Goal: Find specific fact: Find specific fact

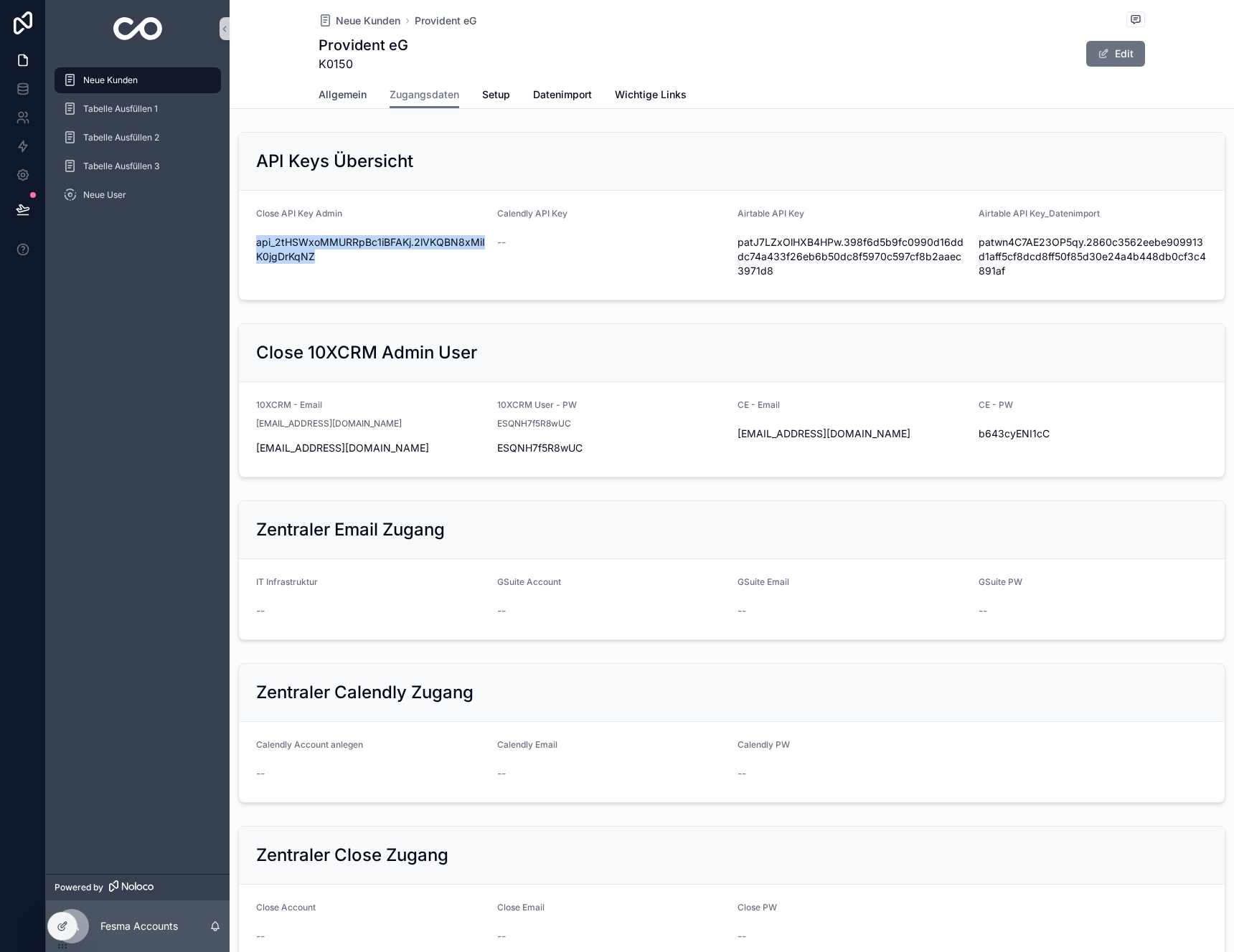
click at [341, 89] on span "Allgemein" at bounding box center [343, 94] width 48 height 14
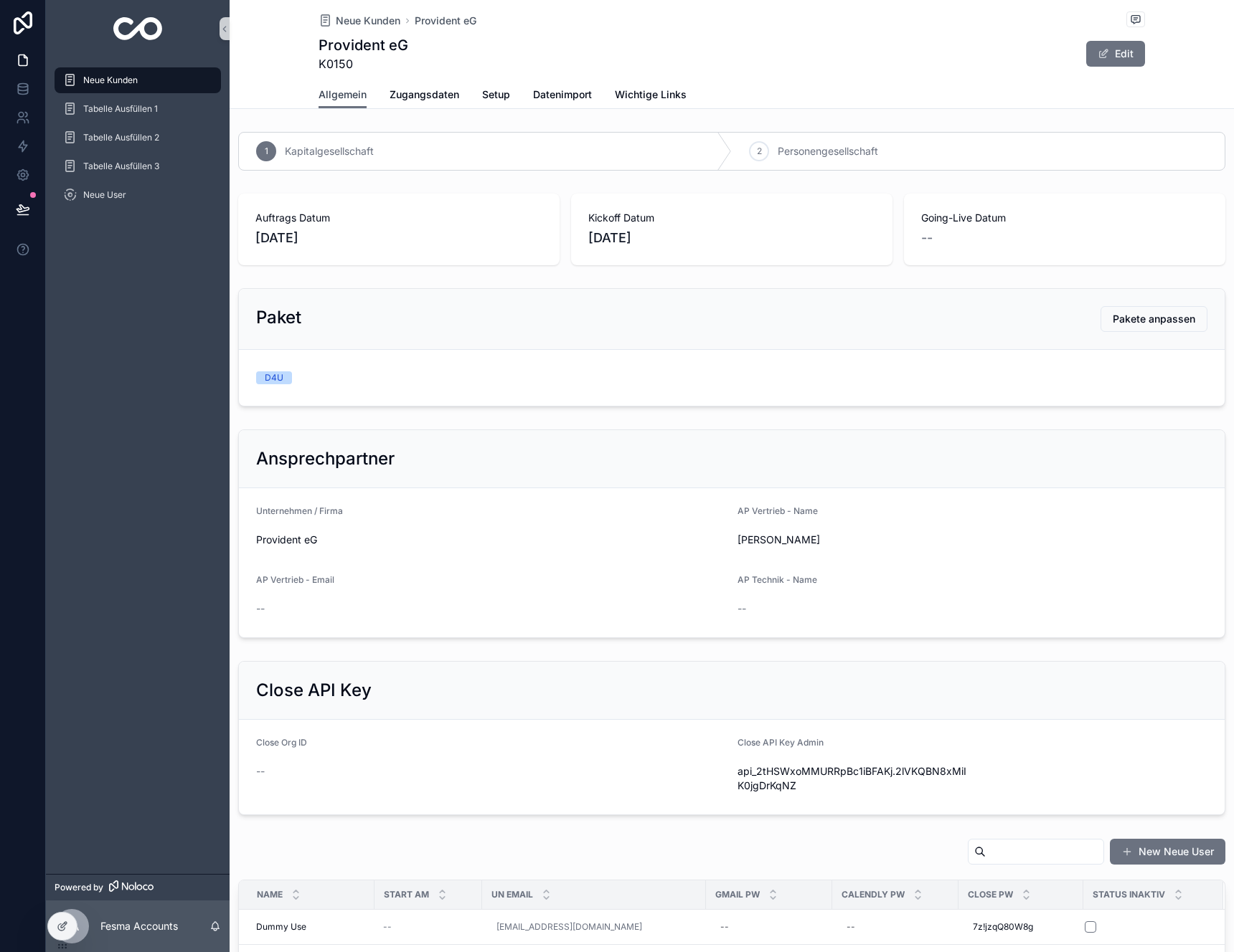
scroll to position [475, 0]
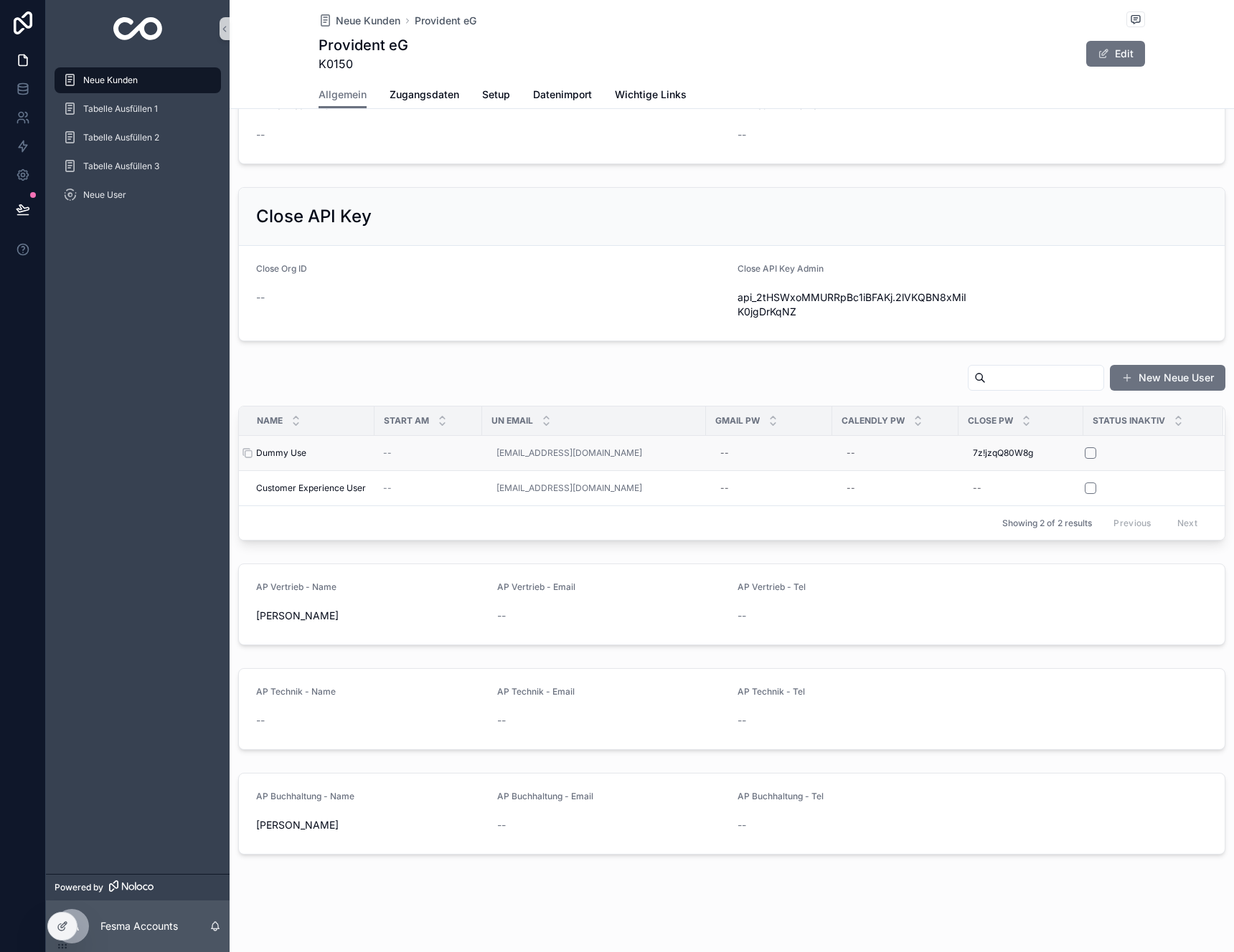
click at [316, 459] on div "Dummy Use Dummy Use" at bounding box center [311, 454] width 110 height 12
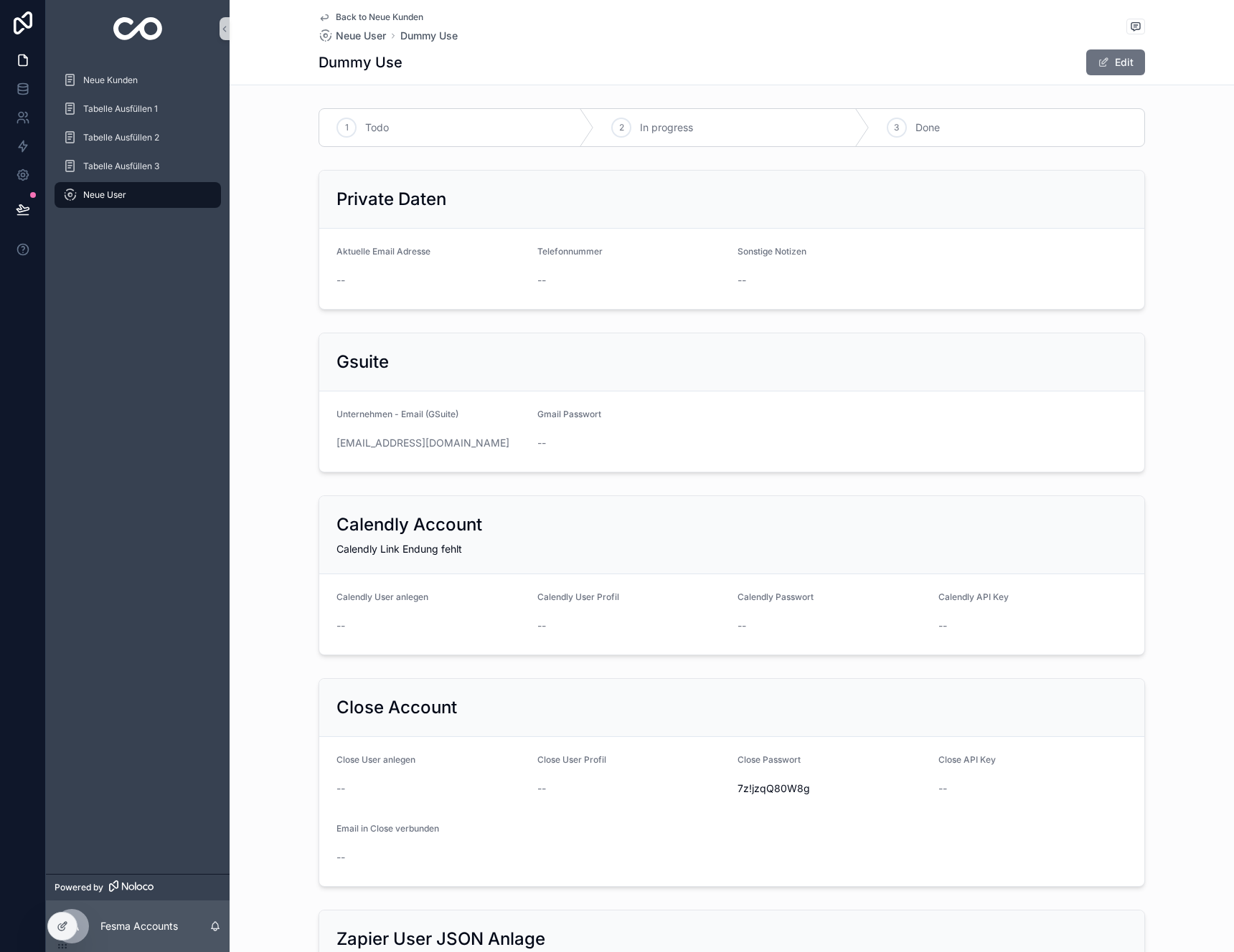
click at [785, 792] on span "7z!jzqQ80W8g" at bounding box center [832, 789] width 190 height 14
copy span "7z!jzqQ80W8g"
drag, startPoint x: 492, startPoint y: 445, endPoint x: 314, endPoint y: 444, distance: 178.0
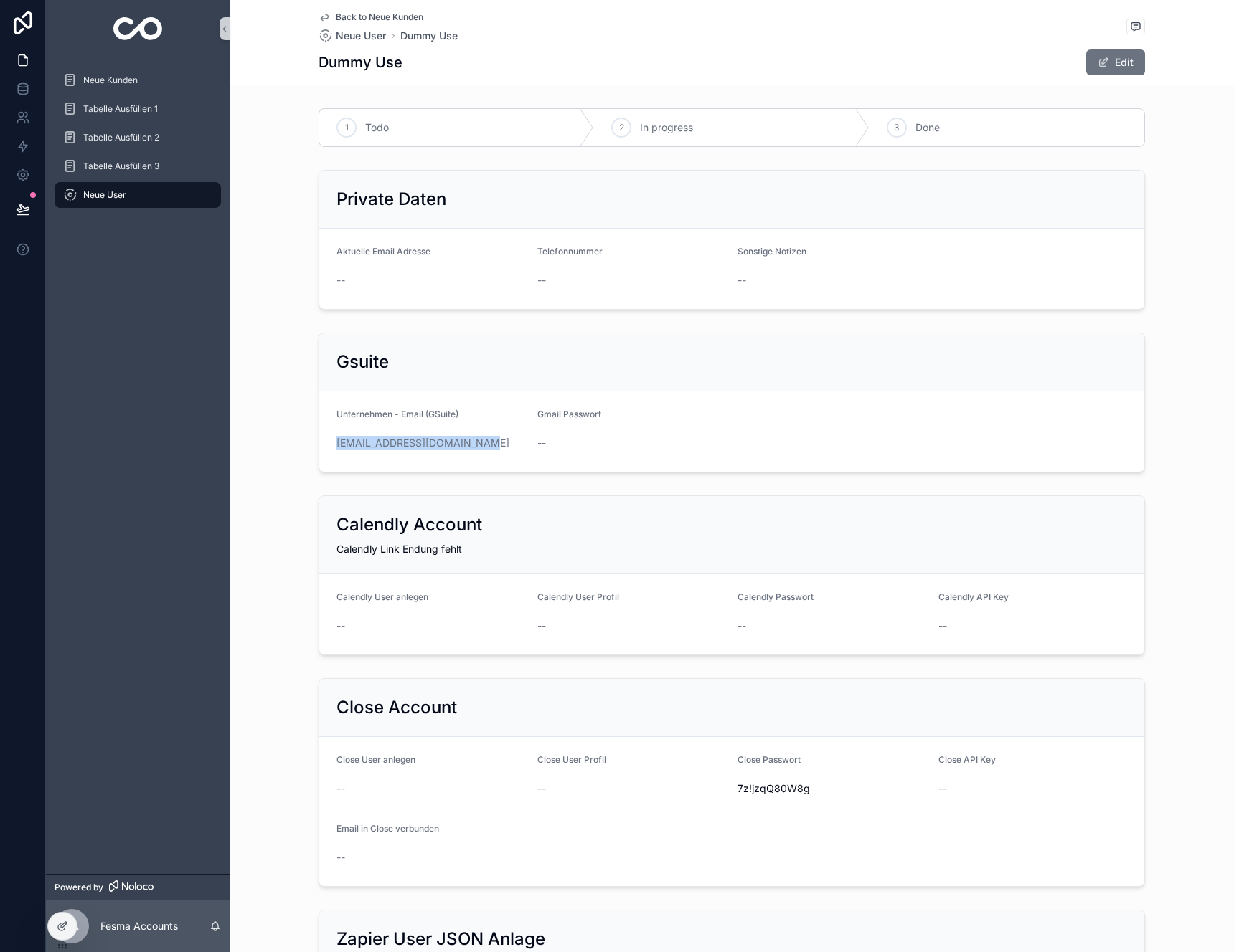
click at [320, 444] on form "Unternehmen - Email (GSuite) [EMAIL_ADDRESS][DOMAIN_NAME] Gmail Passwort --" at bounding box center [732, 431] width 825 height 80
copy link "[EMAIL_ADDRESS][DOMAIN_NAME]"
click at [1086, 66] on button "Edit" at bounding box center [1115, 63] width 59 height 26
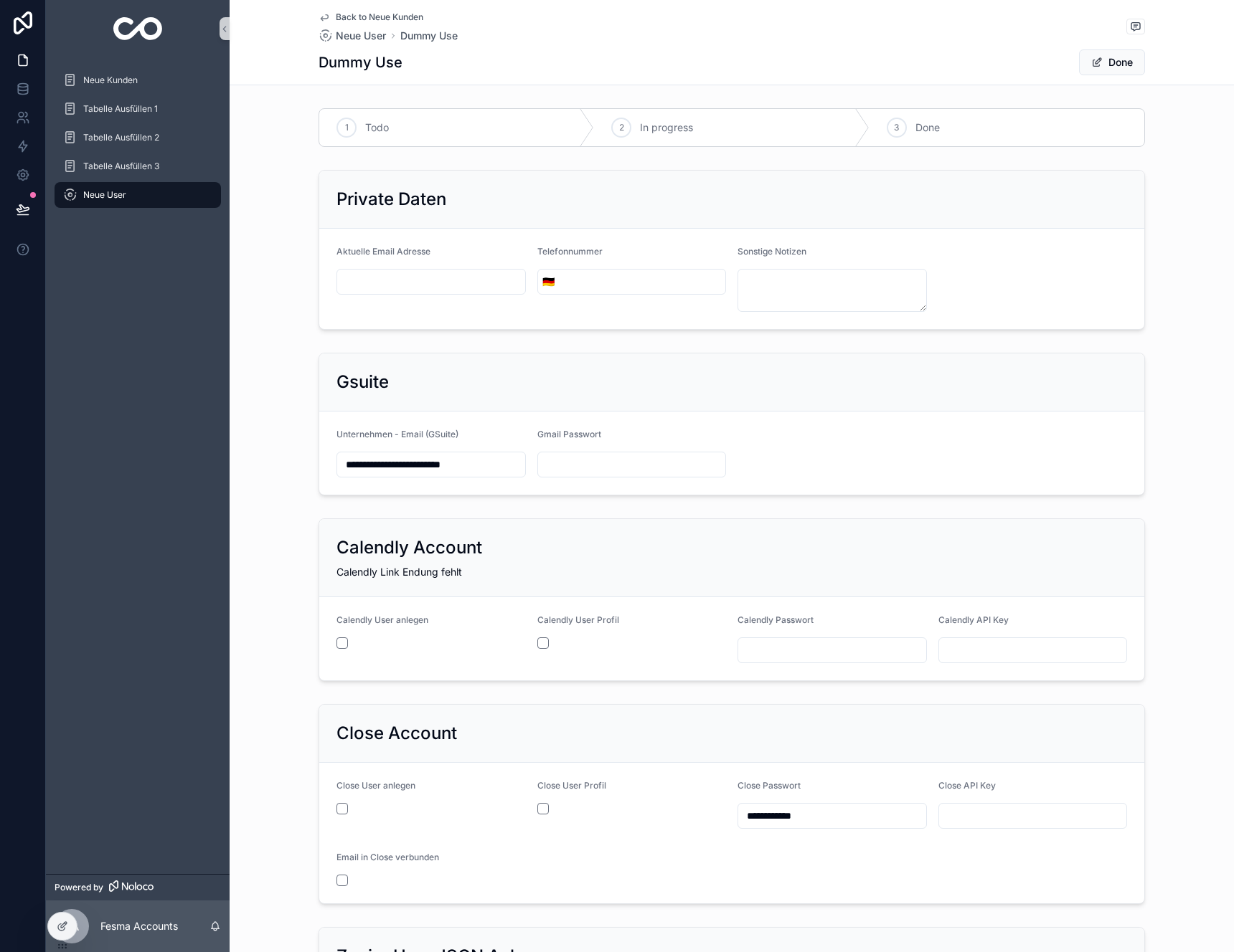
click at [391, 467] on input "**********" at bounding box center [431, 465] width 188 height 20
click at [397, 468] on input "**********" at bounding box center [431, 465] width 188 height 20
click at [401, 469] on input "**********" at bounding box center [431, 465] width 188 height 20
type input "**********"
click at [808, 812] on input "**********" at bounding box center [831, 816] width 188 height 20
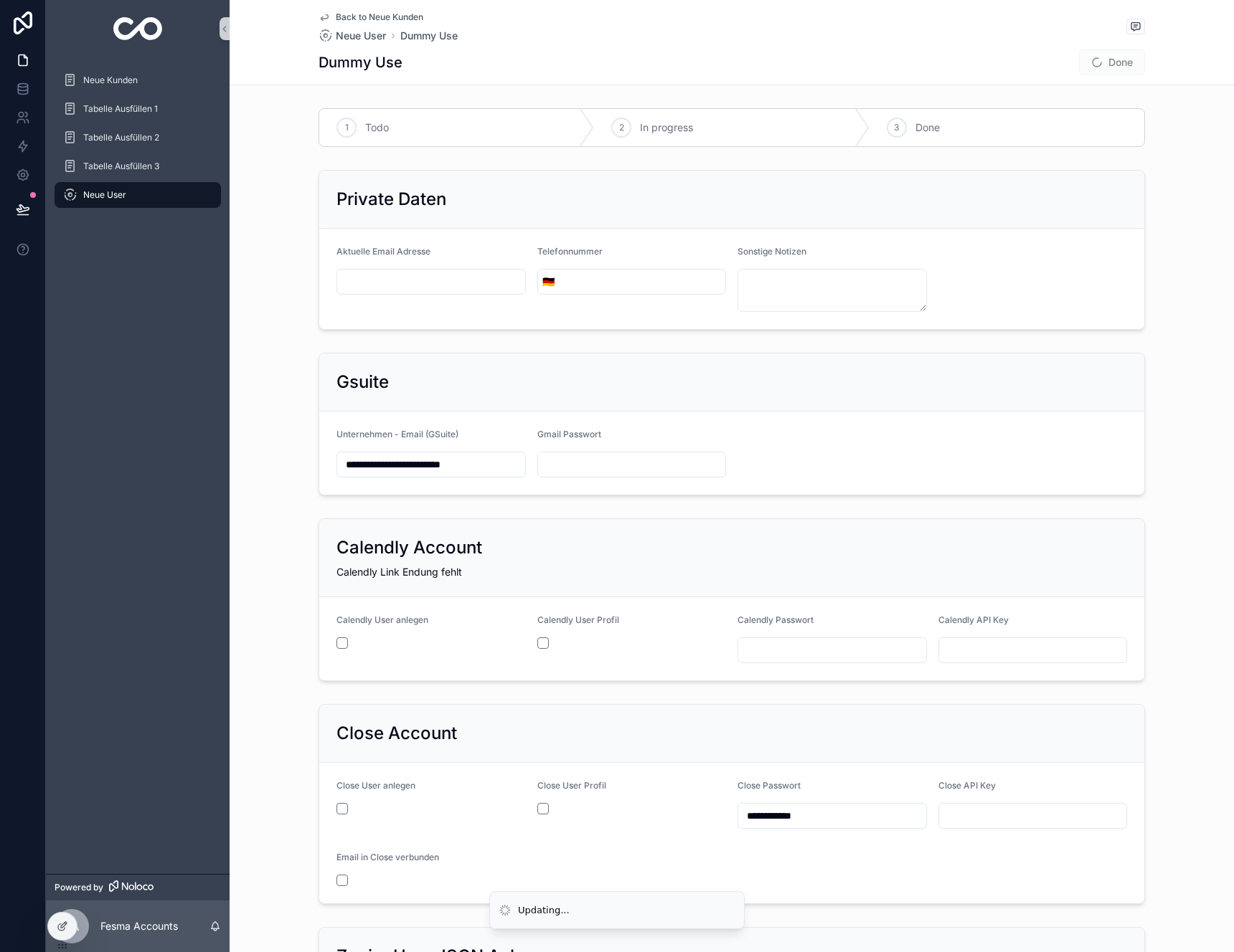
click at [808, 812] on input "**********" at bounding box center [831, 816] width 188 height 20
drag, startPoint x: 502, startPoint y: 467, endPoint x: 233, endPoint y: 358, distance: 290.2
click at [233, 358] on div "**********" at bounding box center [731, 424] width 1004 height 154
click at [1118, 61] on button "Done" at bounding box center [1112, 63] width 66 height 26
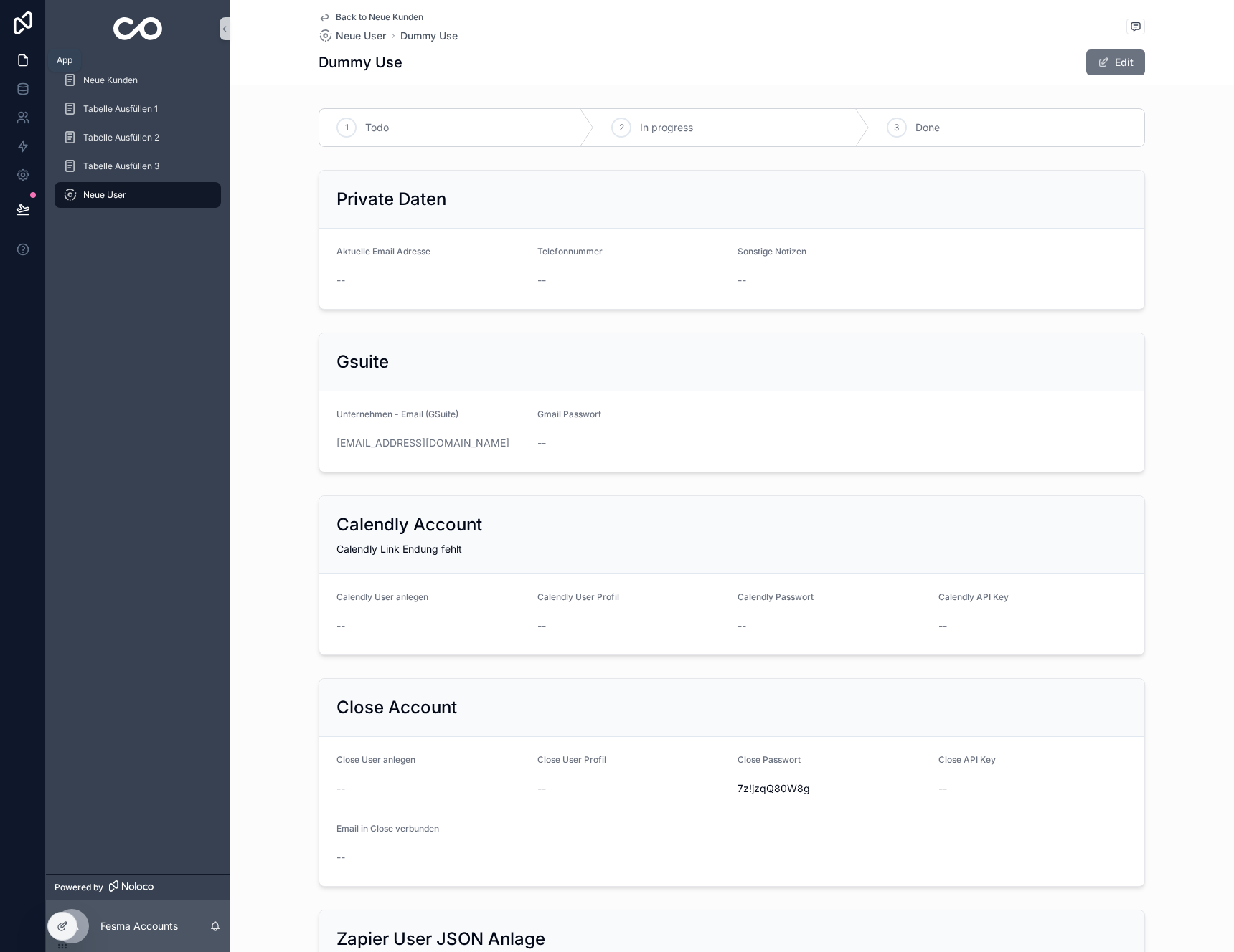
click at [27, 63] on icon at bounding box center [23, 61] width 9 height 11
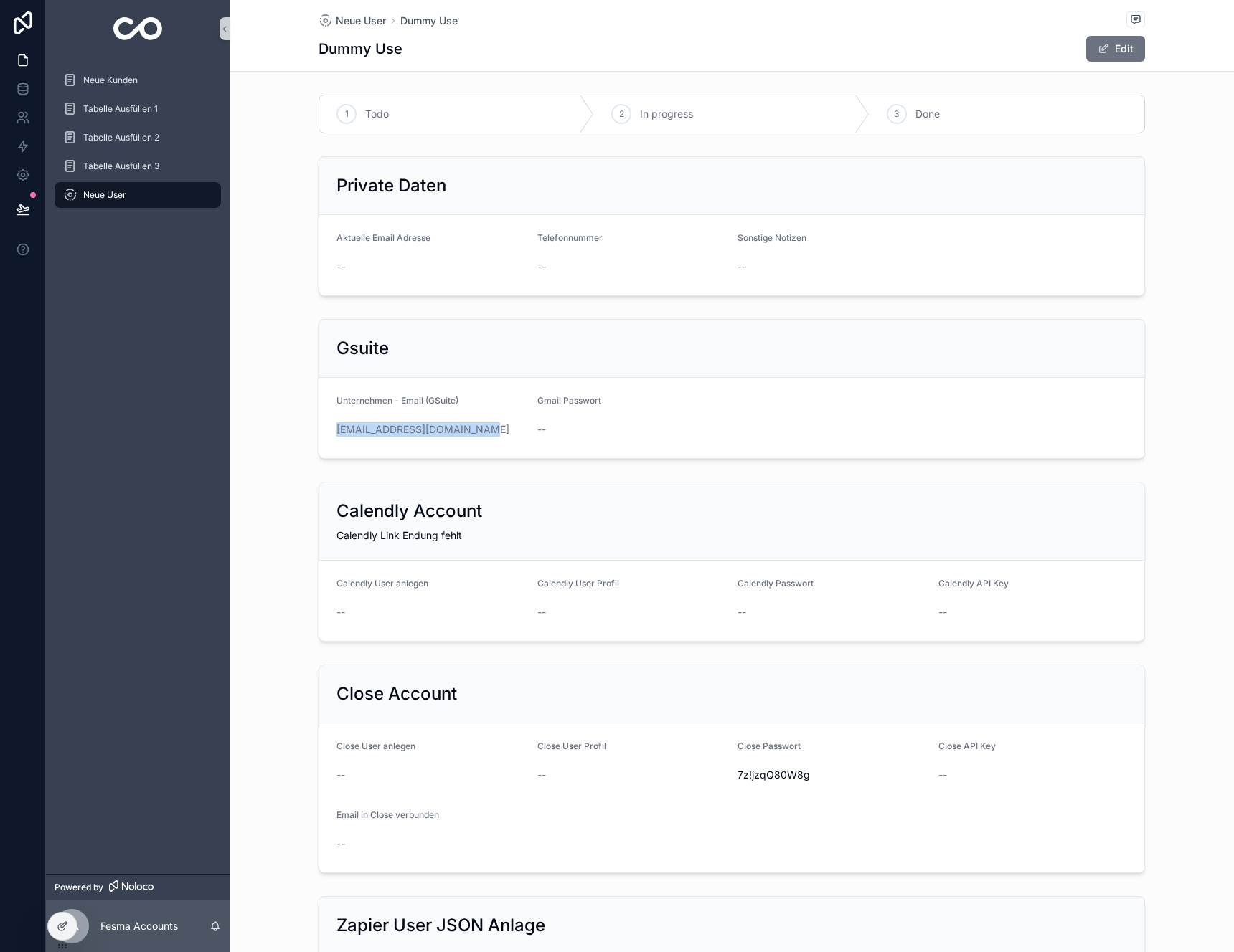
drag, startPoint x: 500, startPoint y: 433, endPoint x: 325, endPoint y: 427, distance: 175.1
click at [325, 427] on form "Unternehmen - Email (GSuite) [EMAIL_ADDRESS][DOMAIN_NAME] Gmail Passwort --" at bounding box center [732, 418] width 825 height 80
copy link "[EMAIL_ADDRESS][DOMAIN_NAME]"
drag, startPoint x: 808, startPoint y: 771, endPoint x: 731, endPoint y: 771, distance: 77.0
click at [738, 771] on span "7z!jzqQ80W8g" at bounding box center [832, 775] width 190 height 14
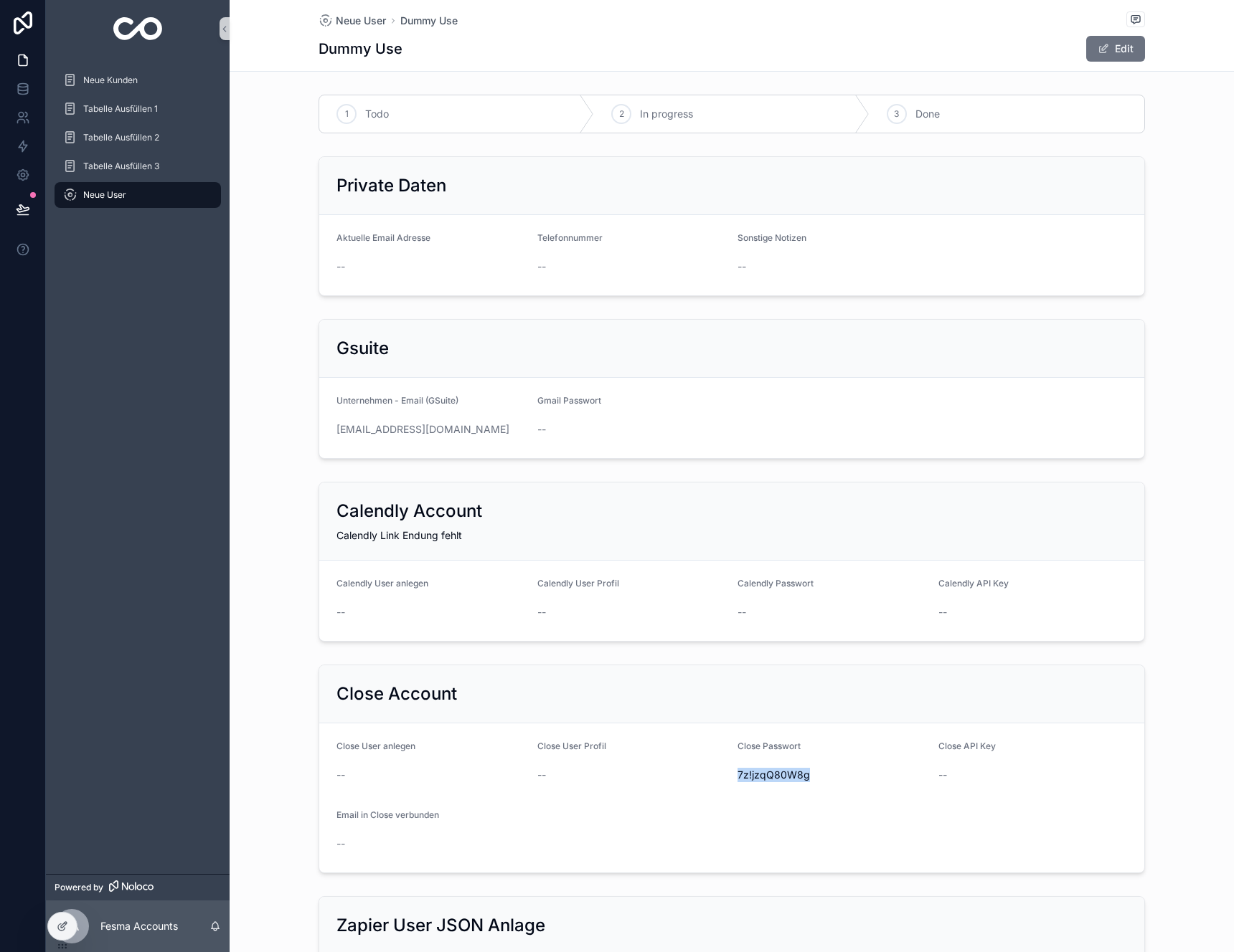
copy span "7z!jzqQ80W8g"
drag, startPoint x: 498, startPoint y: 436, endPoint x: 325, endPoint y: 435, distance: 173.0
click at [325, 435] on form "Unternehmen - Email (GSuite) [EMAIL_ADDRESS][DOMAIN_NAME] Gmail Passwort --" at bounding box center [732, 418] width 825 height 80
copy link "[EMAIL_ADDRESS][DOMAIN_NAME]"
click at [776, 781] on span "7z!jzqQ80W8g" at bounding box center [832, 775] width 190 height 14
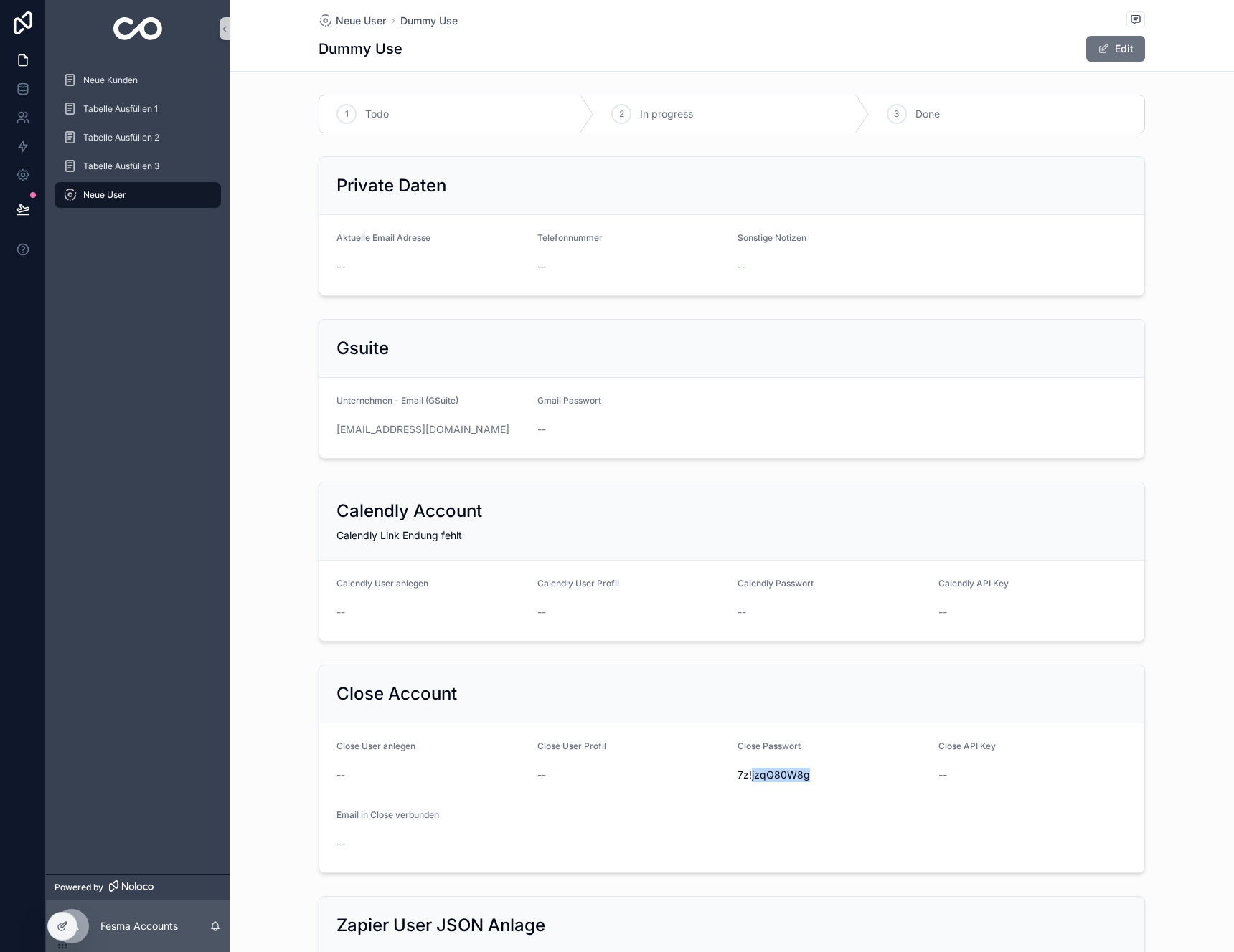
click at [776, 781] on span "7z!jzqQ80W8g" at bounding box center [832, 775] width 190 height 14
copy span "7z!jzqQ80W8g"
click at [1122, 54] on button "Edit" at bounding box center [1115, 49] width 59 height 26
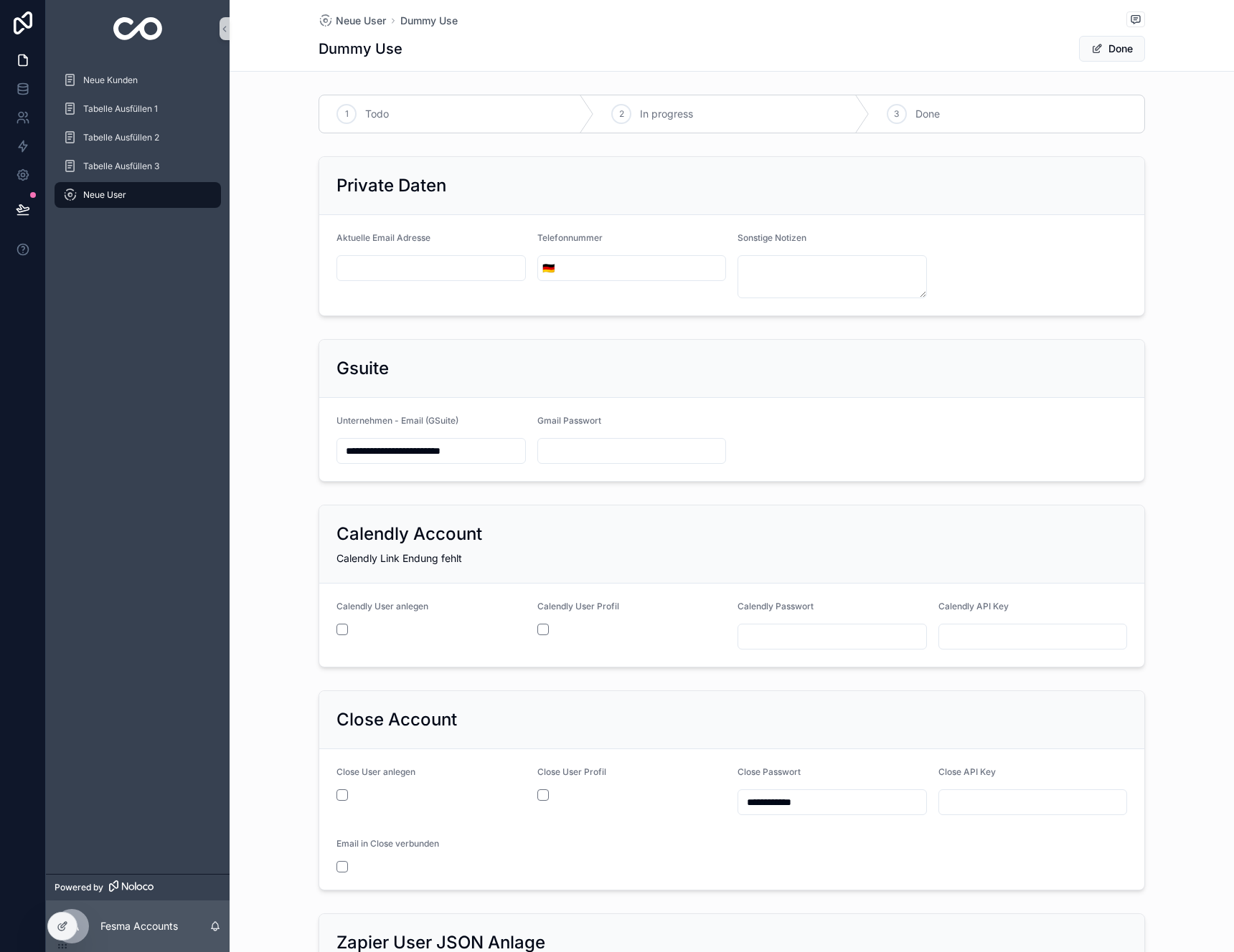
click at [1027, 793] on input "scrollable content" at bounding box center [1032, 802] width 188 height 20
paste input "**********"
type input "**********"
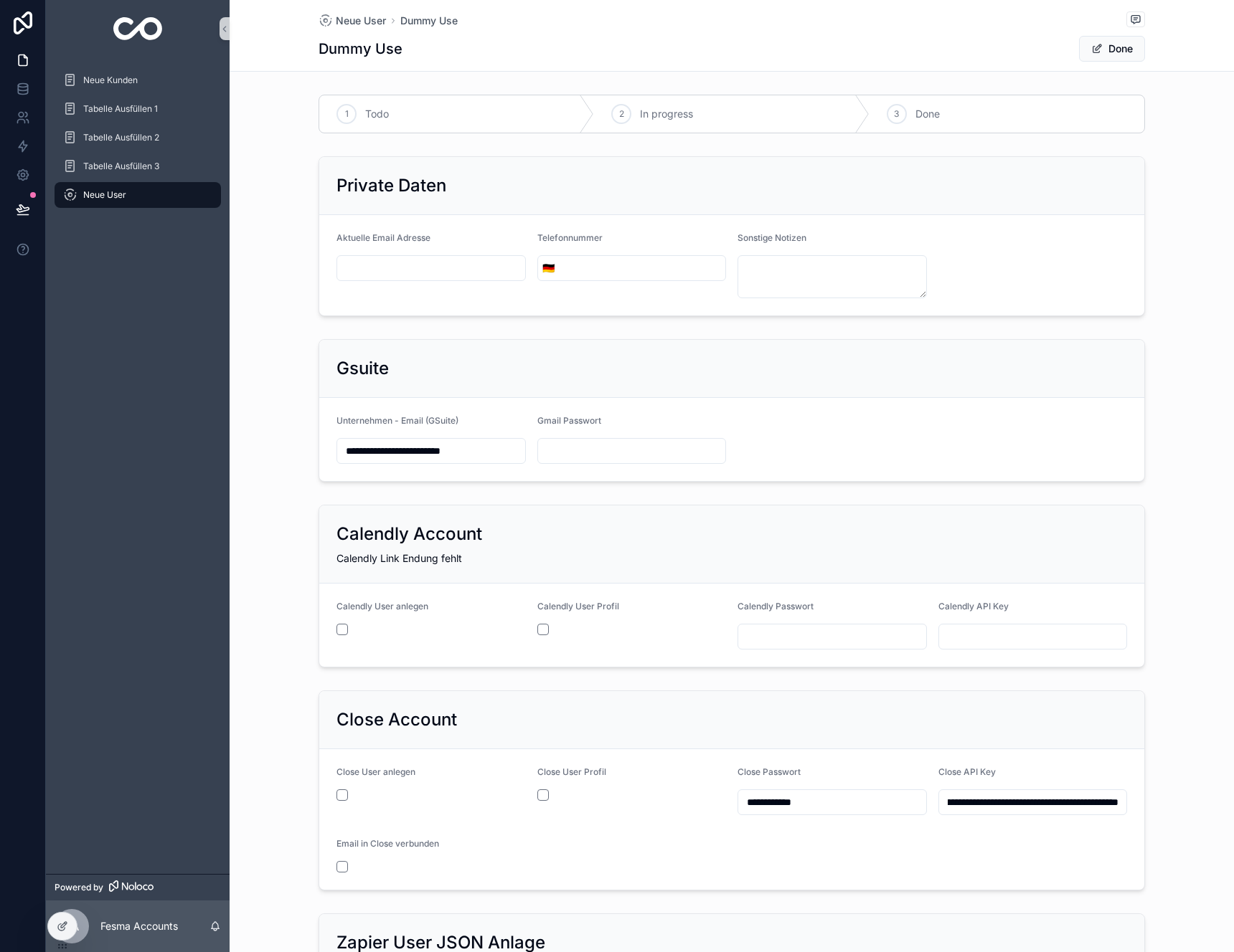
type input "**********"
click at [1108, 51] on span "Done" at bounding box center [1112, 49] width 66 height 26
click at [1091, 51] on span "scrollable content" at bounding box center [1097, 49] width 12 height 12
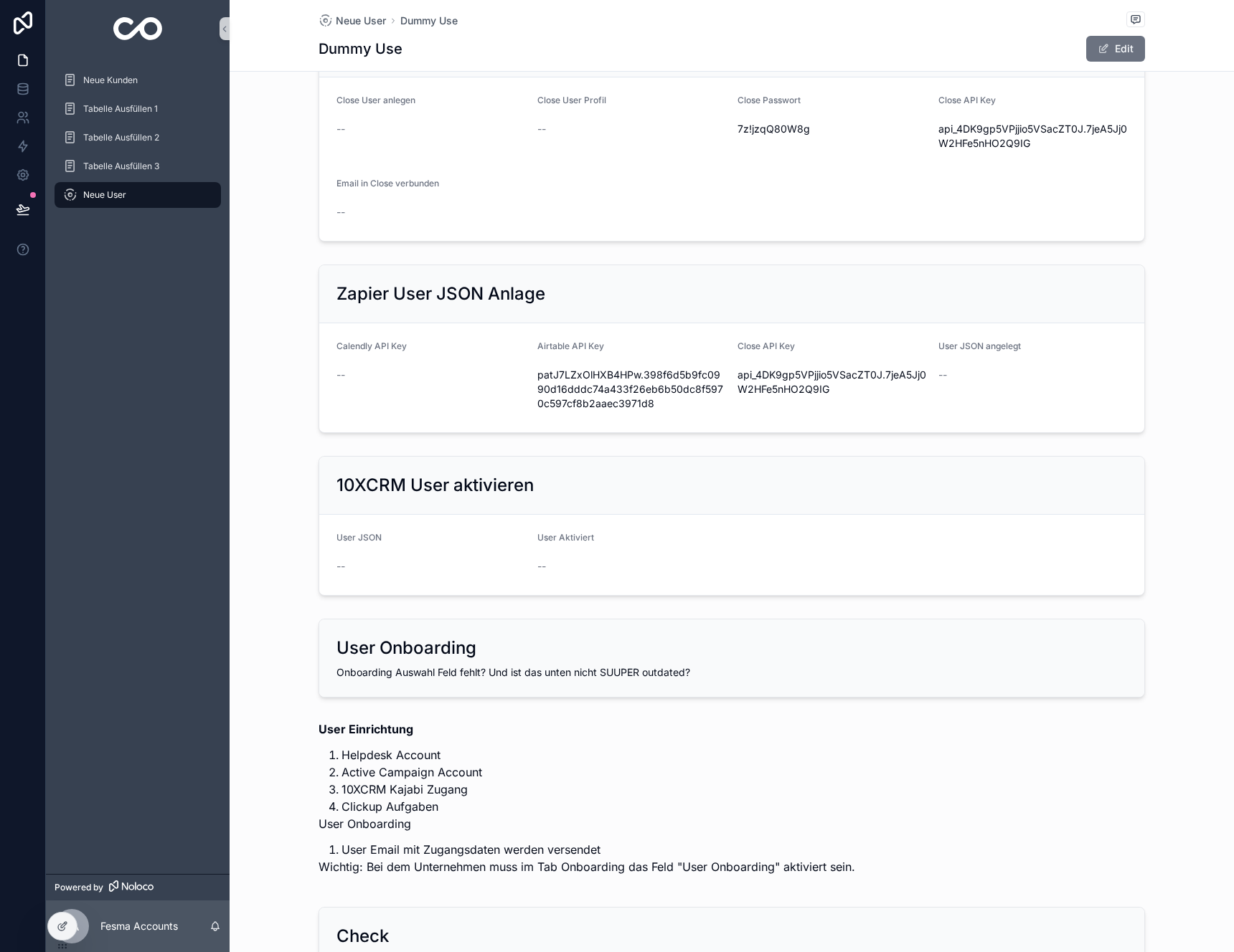
scroll to position [927, 0]
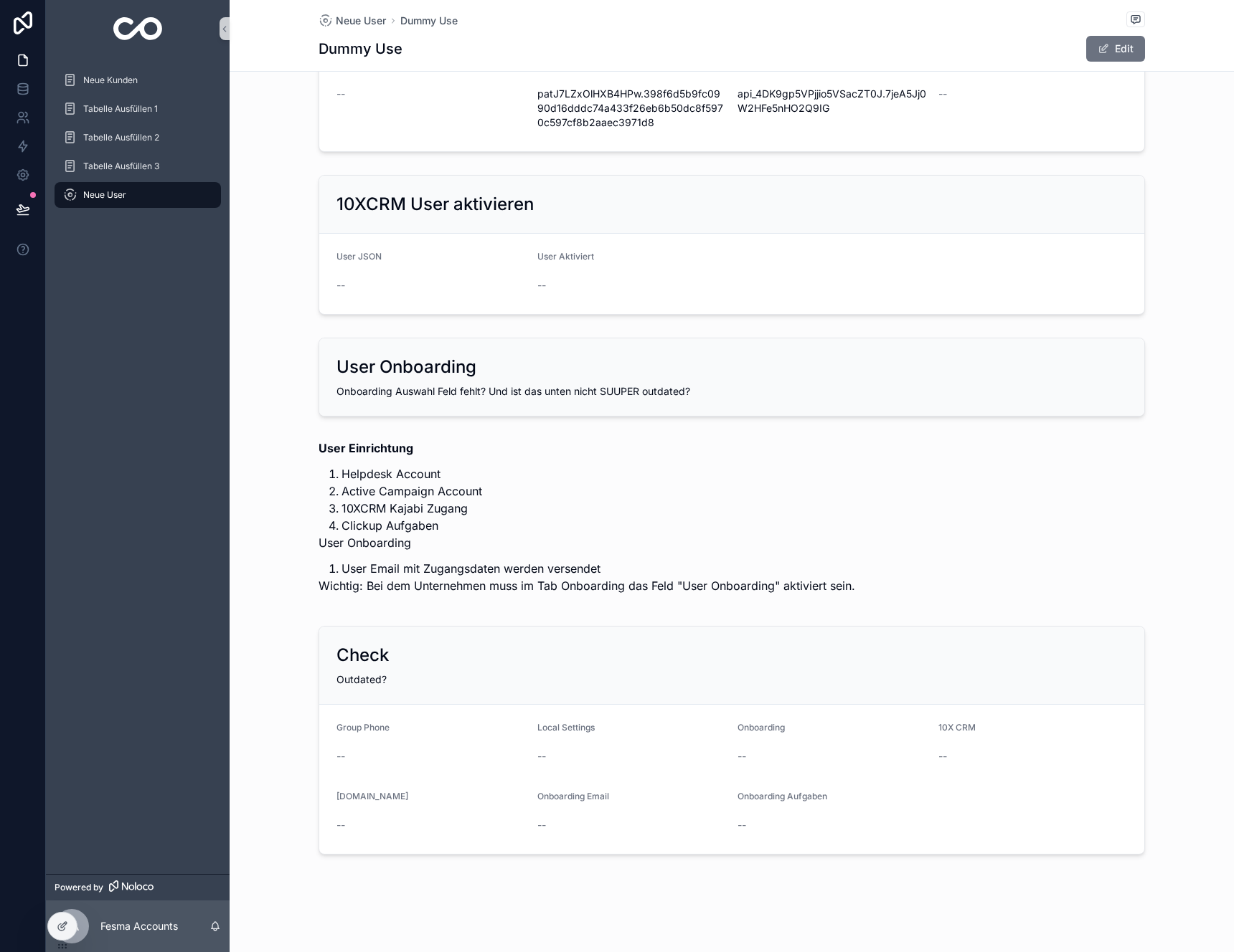
click at [394, 492] on li "Active Campaign Account" at bounding box center [743, 490] width 803 height 17
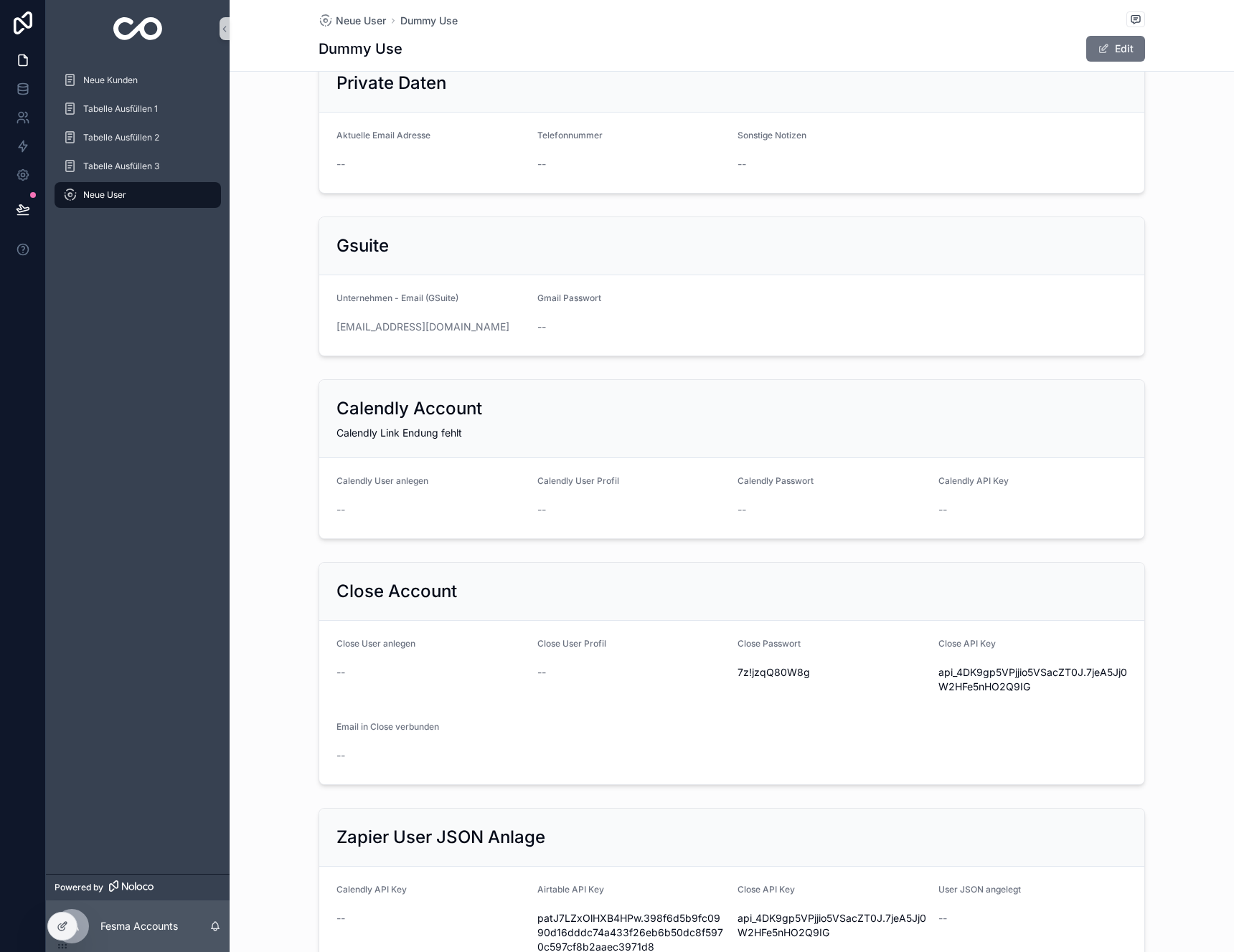
scroll to position [0, 0]
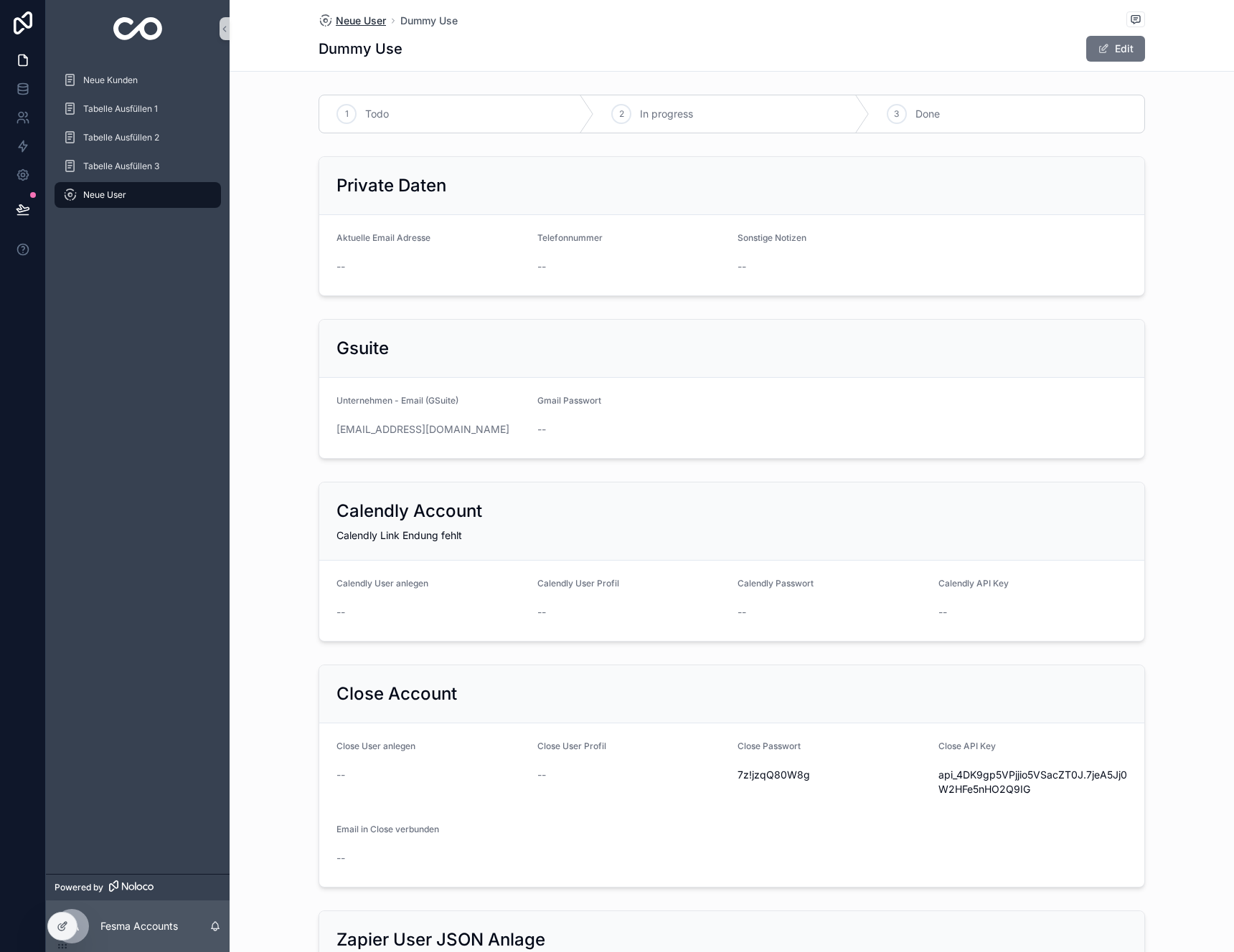
click at [342, 14] on span "Neue User" at bounding box center [360, 21] width 51 height 14
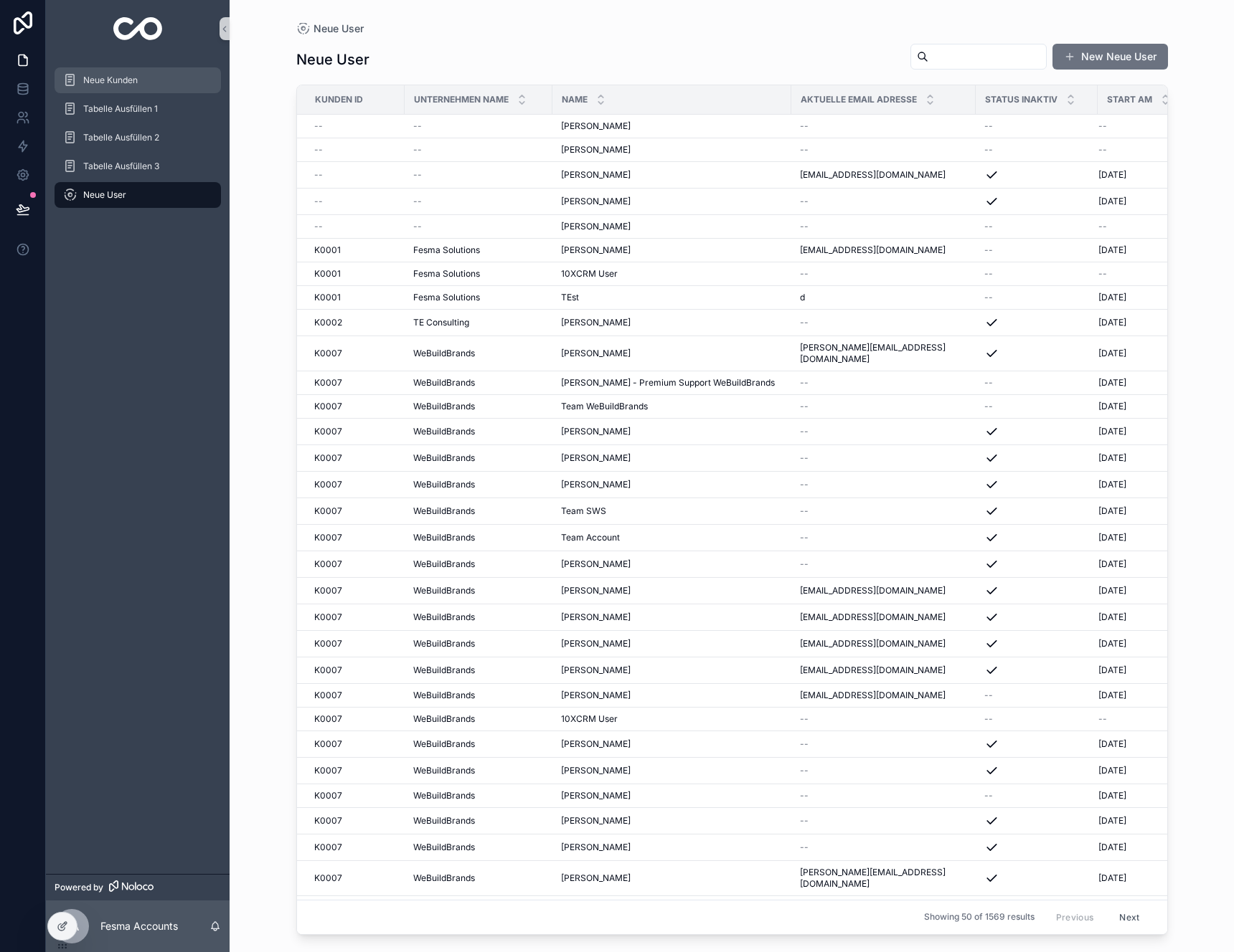
click at [141, 76] on div "Neue Kunden" at bounding box center [138, 79] width 149 height 23
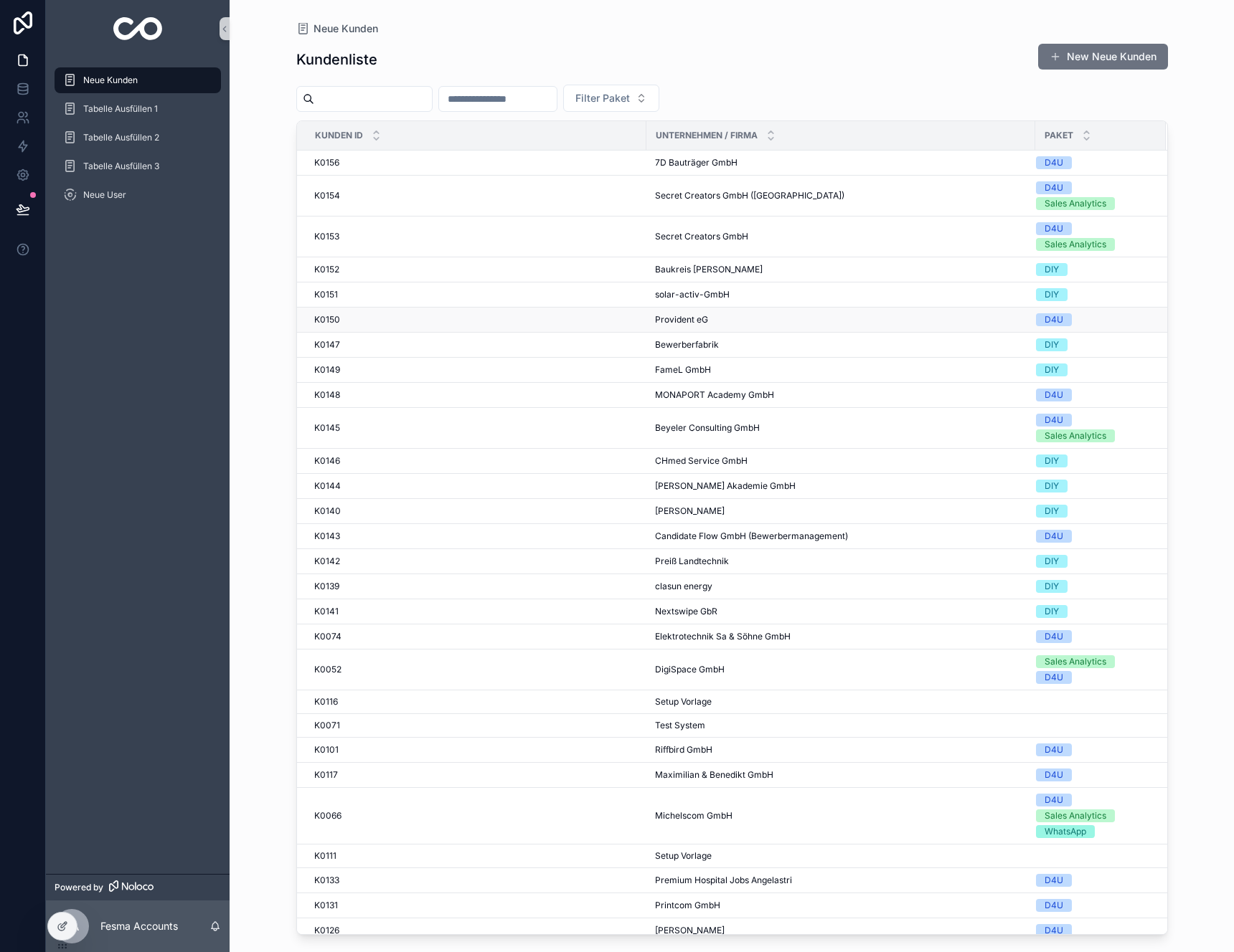
click at [607, 322] on div "K0150 K0150" at bounding box center [476, 320] width 324 height 12
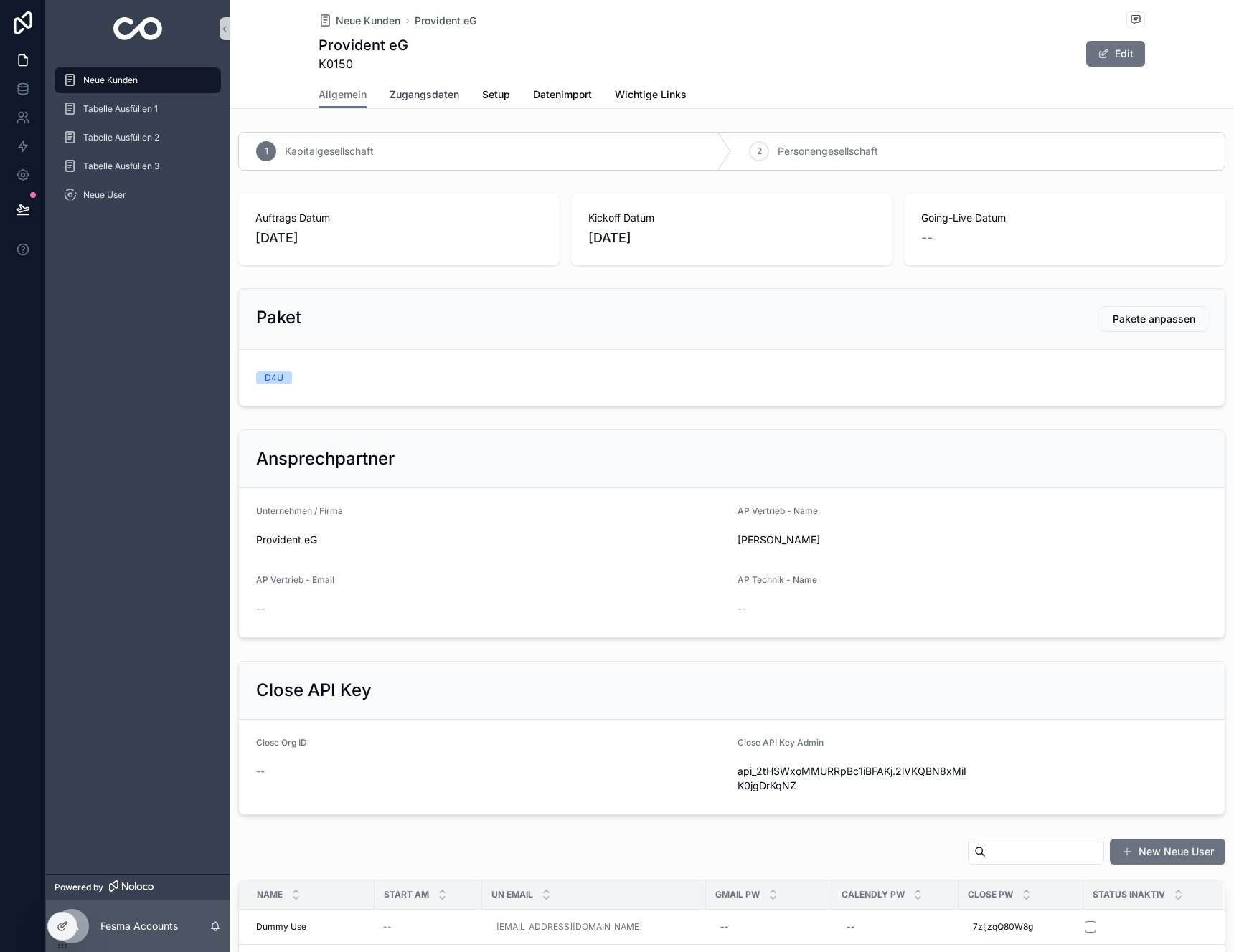
click at [407, 104] on link "Zugangsdaten" at bounding box center [424, 95] width 69 height 29
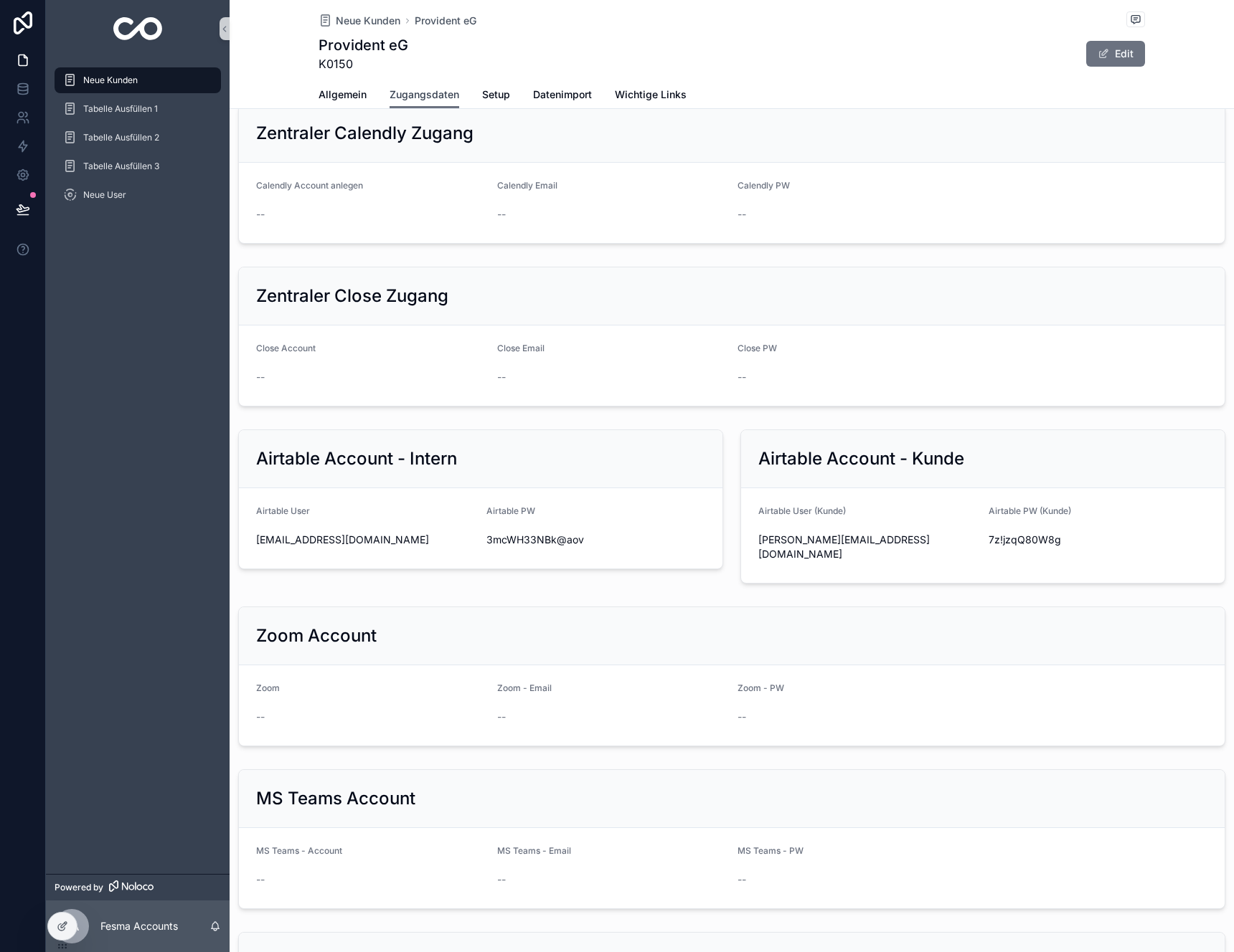
scroll to position [1131, 0]
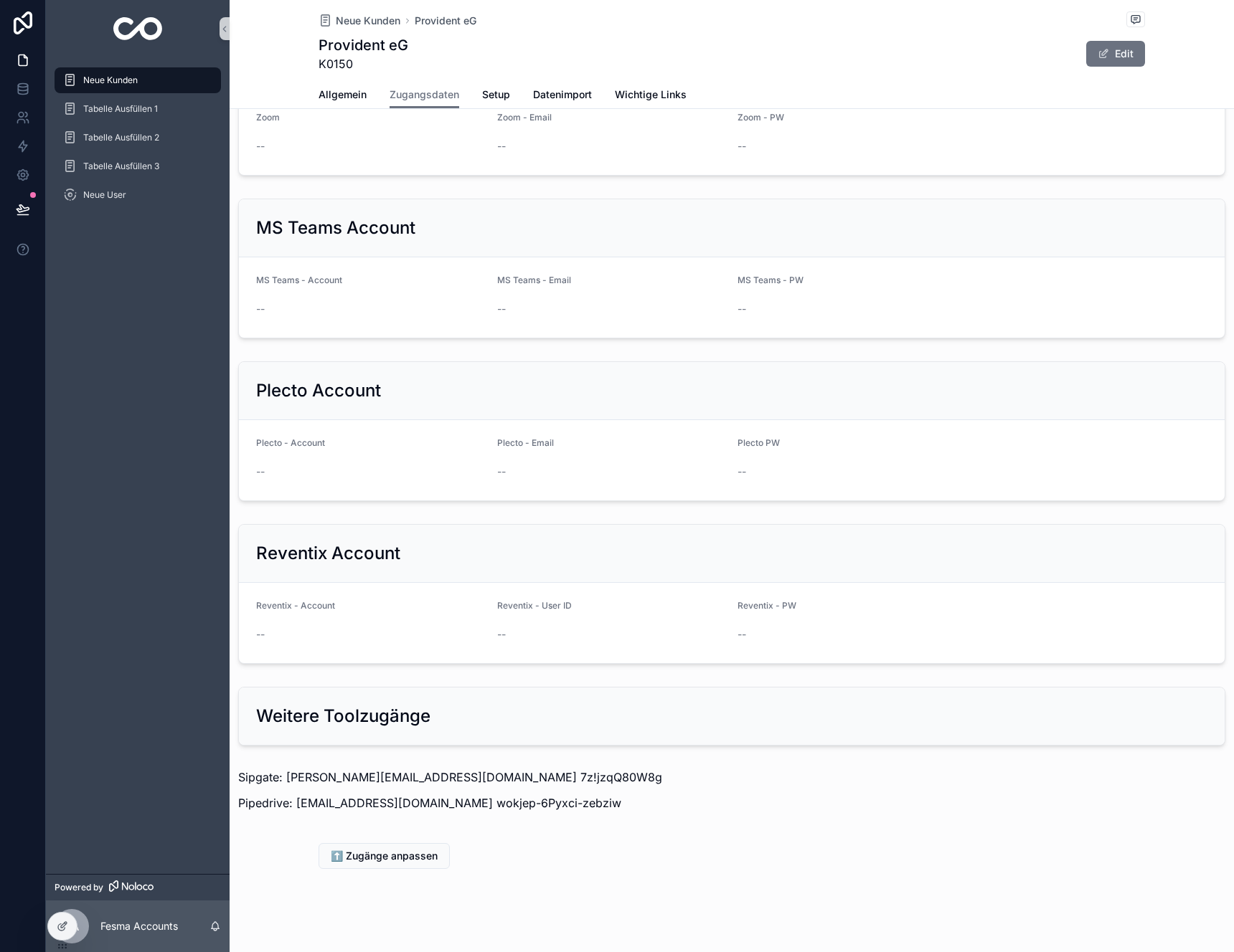
click at [381, 795] on p "Pipedrive: [EMAIL_ADDRESS][DOMAIN_NAME] wokjep-6Pyxci-zebziw" at bounding box center [732, 803] width 987 height 17
drag, startPoint x: 427, startPoint y: 794, endPoint x: 396, endPoint y: 793, distance: 31.0
click at [396, 795] on p "Pipedrive: [EMAIL_ADDRESS][DOMAIN_NAME] wokjep-6Pyxci-zebziw" at bounding box center [732, 803] width 987 height 17
click at [402, 795] on p "Pipedrive: [EMAIL_ADDRESS][DOMAIN_NAME] wokjep-6Pyxci-zebziw" at bounding box center [732, 803] width 987 height 17
drag, startPoint x: 421, startPoint y: 792, endPoint x: 296, endPoint y: 787, distance: 125.1
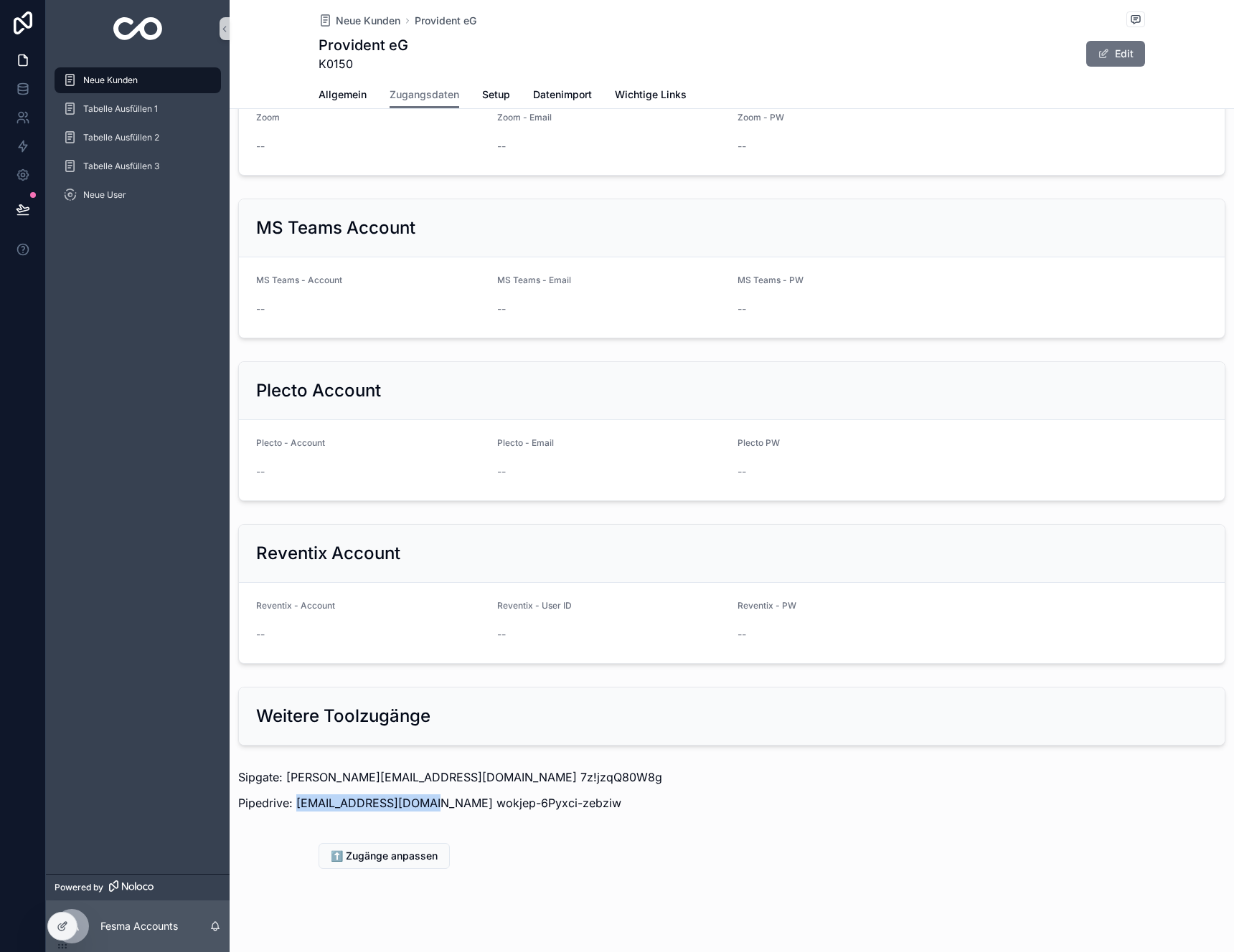
click at [296, 795] on p "Pipedrive: [EMAIL_ADDRESS][DOMAIN_NAME] wokjep-6Pyxci-zebziw" at bounding box center [732, 803] width 987 height 17
copy p "[EMAIL_ADDRESS][DOMAIN_NAME]"
drag, startPoint x: 531, startPoint y: 782, endPoint x: 537, endPoint y: 789, distance: 9.2
click at [532, 795] on p "Pipedrive: [EMAIL_ADDRESS][DOMAIN_NAME] wokjep-6Pyxci-zebziw" at bounding box center [732, 803] width 987 height 17
drag, startPoint x: 562, startPoint y: 792, endPoint x: 428, endPoint y: 787, distance: 134.1
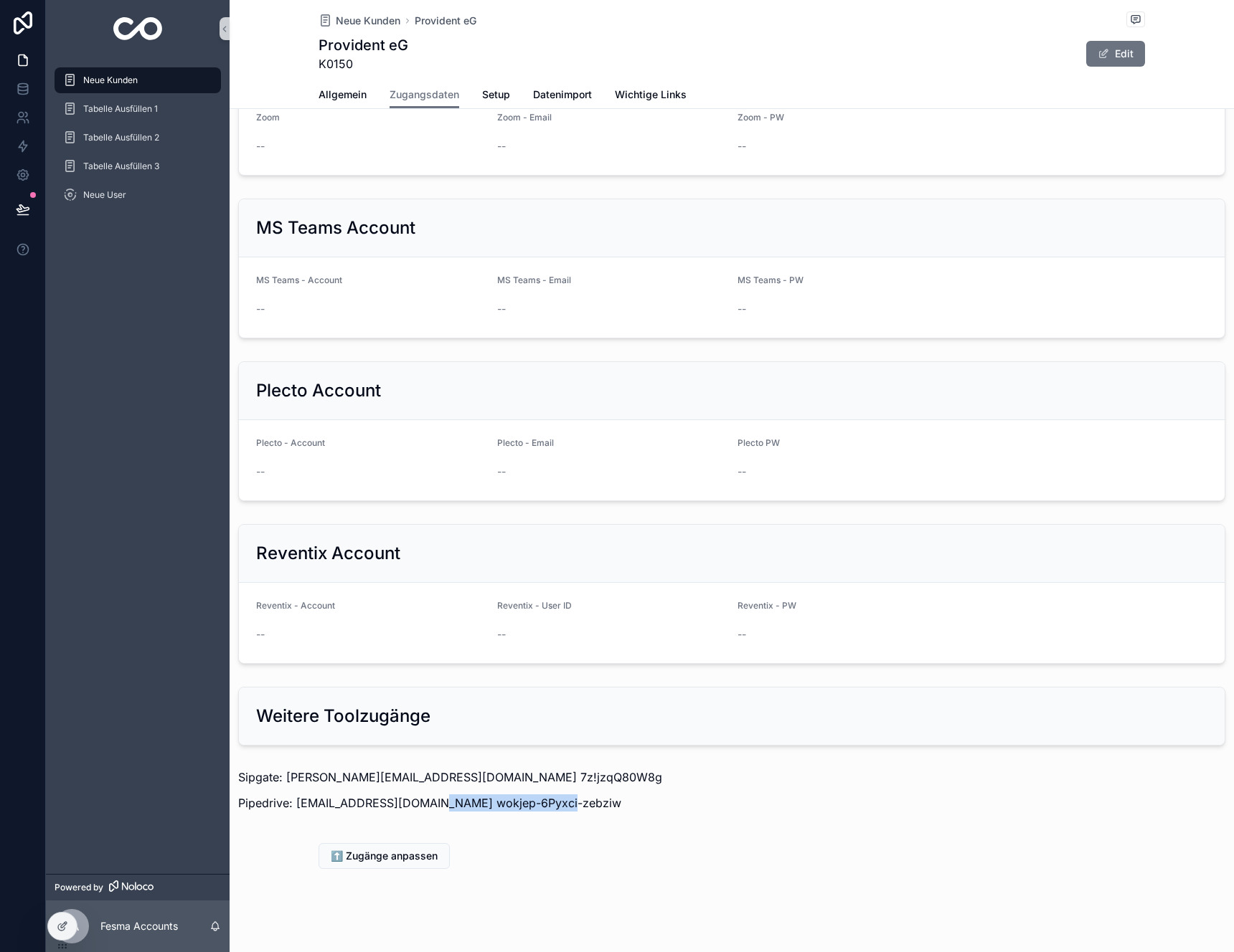
click at [428, 795] on p "Pipedrive: [EMAIL_ADDRESS][DOMAIN_NAME] wokjep-6Pyxci-zebziw" at bounding box center [732, 803] width 987 height 17
copy p "wokjep-6Pyxci-zebziw"
click at [795, 583] on form "Reventix - Account -- Reventix - User ID -- Reventix - PW --" at bounding box center [732, 622] width 986 height 80
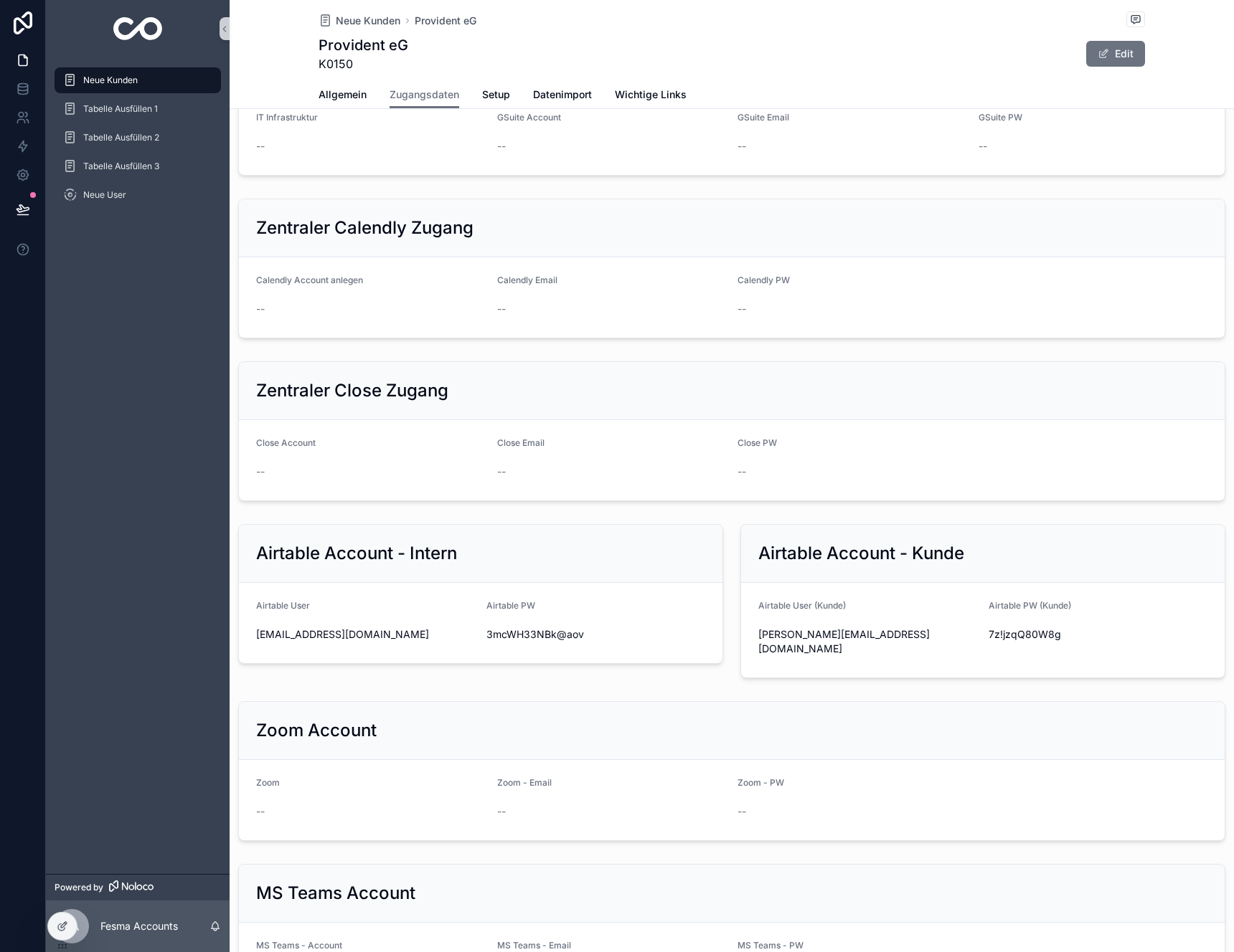
scroll to position [0, 0]
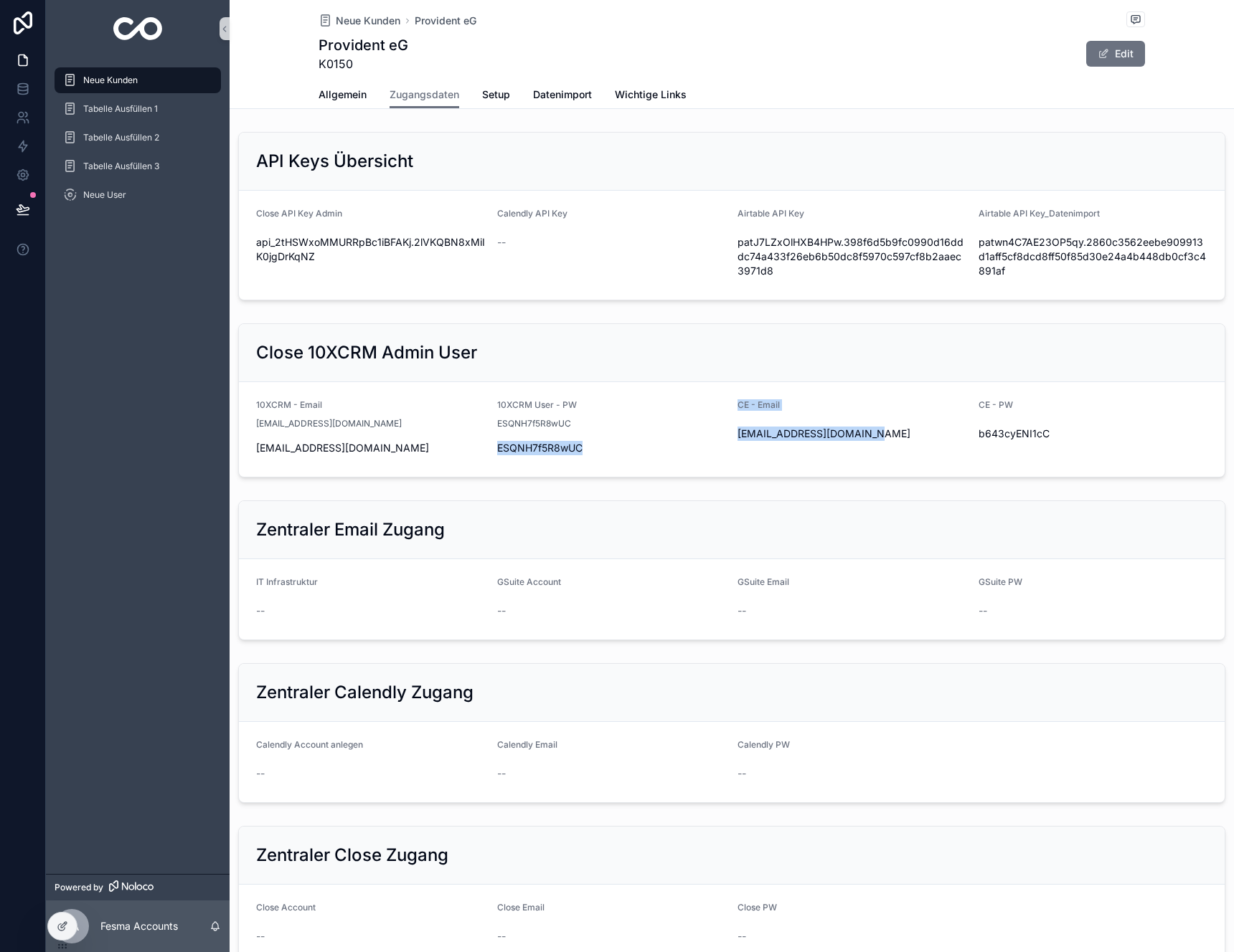
drag, startPoint x: 898, startPoint y: 449, endPoint x: 718, endPoint y: 429, distance: 181.1
click at [718, 429] on form "10XCRM - Email [EMAIL_ADDRESS][DOMAIN_NAME] [EMAIL_ADDRESS][DOMAIN_NAME] 10XCRM…" at bounding box center [732, 429] width 986 height 94
click at [735, 435] on div "scrollable content" at bounding box center [734, 434] width 23 height 12
drag, startPoint x: 881, startPoint y: 433, endPoint x: 737, endPoint y: 438, distance: 144.1
click at [738, 438] on div "[EMAIL_ADDRESS][DOMAIN_NAME]" at bounding box center [852, 434] width 229 height 14
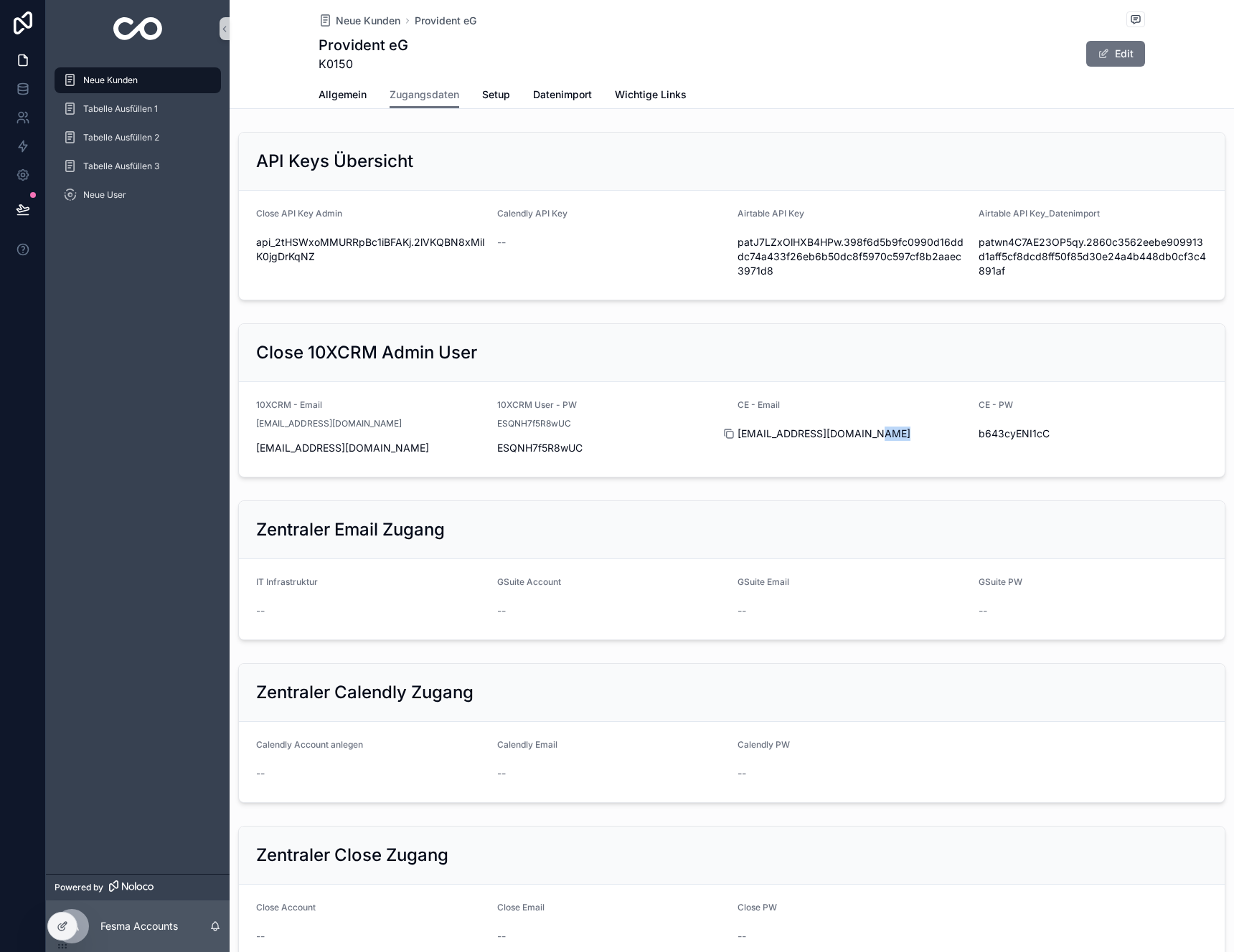
click at [725, 433] on icon "scrollable content" at bounding box center [729, 434] width 12 height 12
click at [891, 461] on form "10XCRM - Email [EMAIL_ADDRESS][DOMAIN_NAME] [EMAIL_ADDRESS][DOMAIN_NAME] 10XCRM…" at bounding box center [732, 429] width 986 height 94
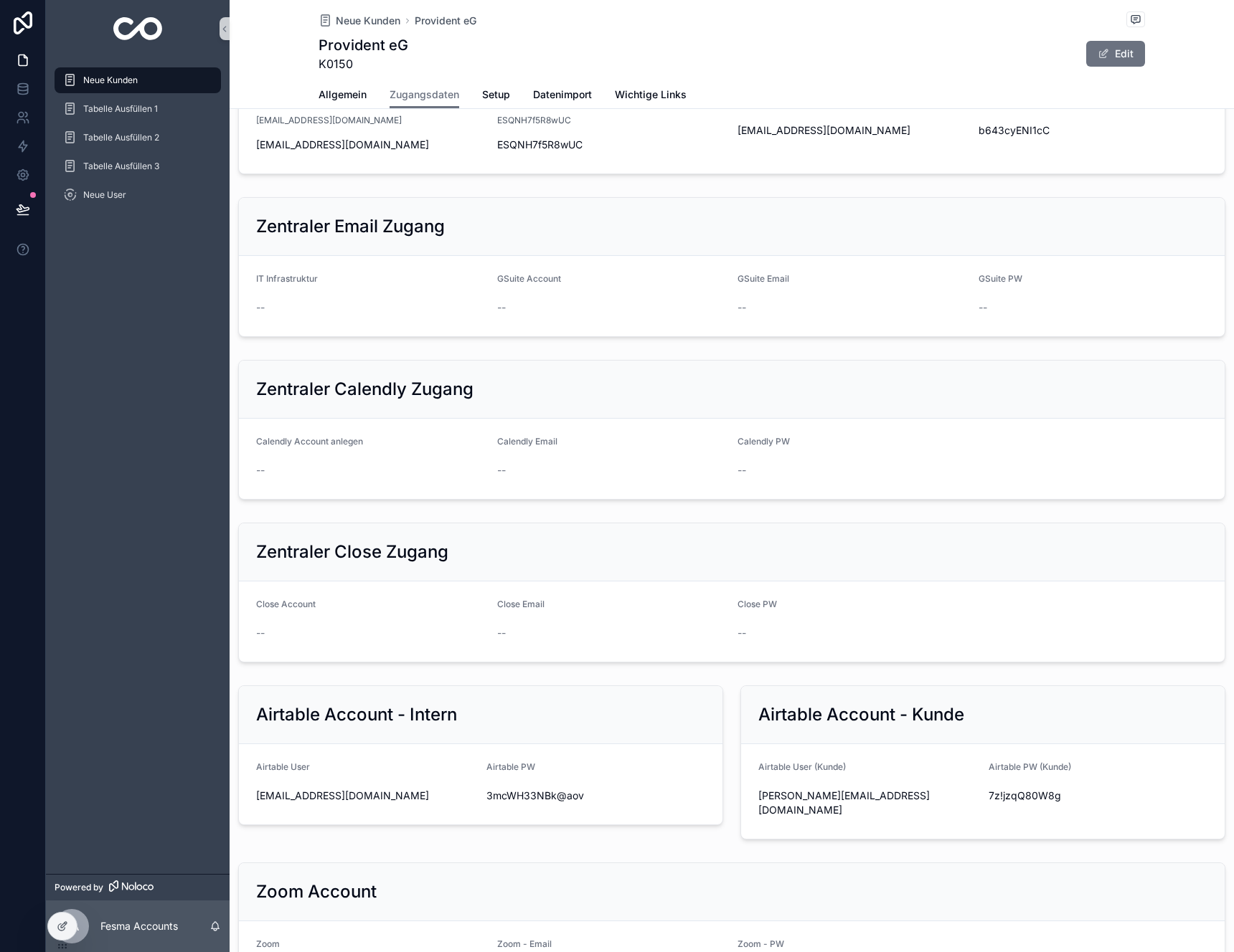
scroll to position [707, 0]
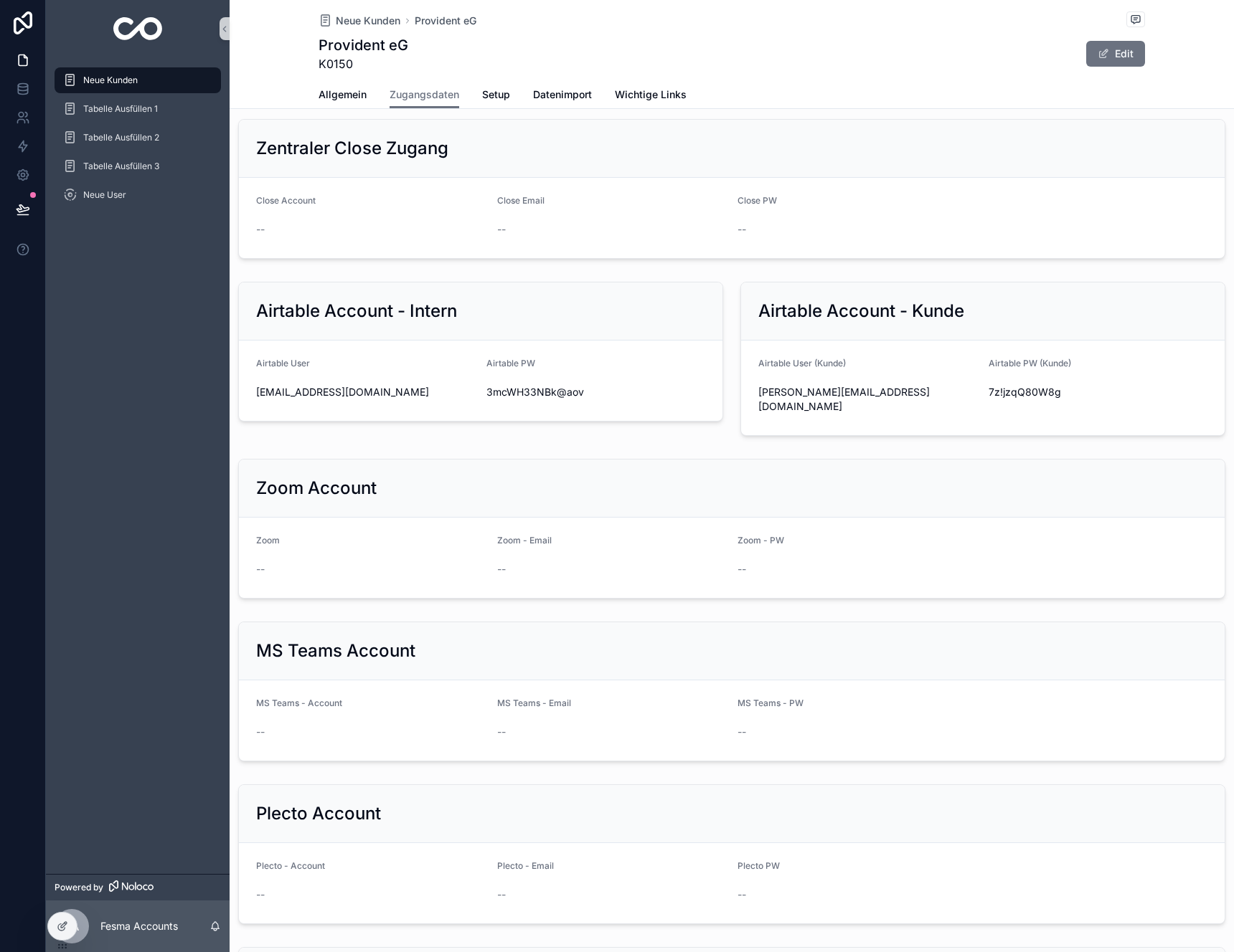
drag, startPoint x: 873, startPoint y: 435, endPoint x: 908, endPoint y: 416, distance: 39.8
click at [878, 433] on div "API Keys Übersicht Close API Key Admin api_2tHSWxoMMURRpBc1iBFAKj.2lVKQBN8xMiIK…" at bounding box center [731, 358] width 1004 height 1879
drag, startPoint x: 903, startPoint y: 392, endPoint x: 751, endPoint y: 392, distance: 152.0
click at [758, 392] on div "[PERSON_NAME][EMAIL_ADDRESS][DOMAIN_NAME]" at bounding box center [868, 399] width 218 height 29
click at [746, 394] on icon "scrollable content" at bounding box center [750, 400] width 12 height 12
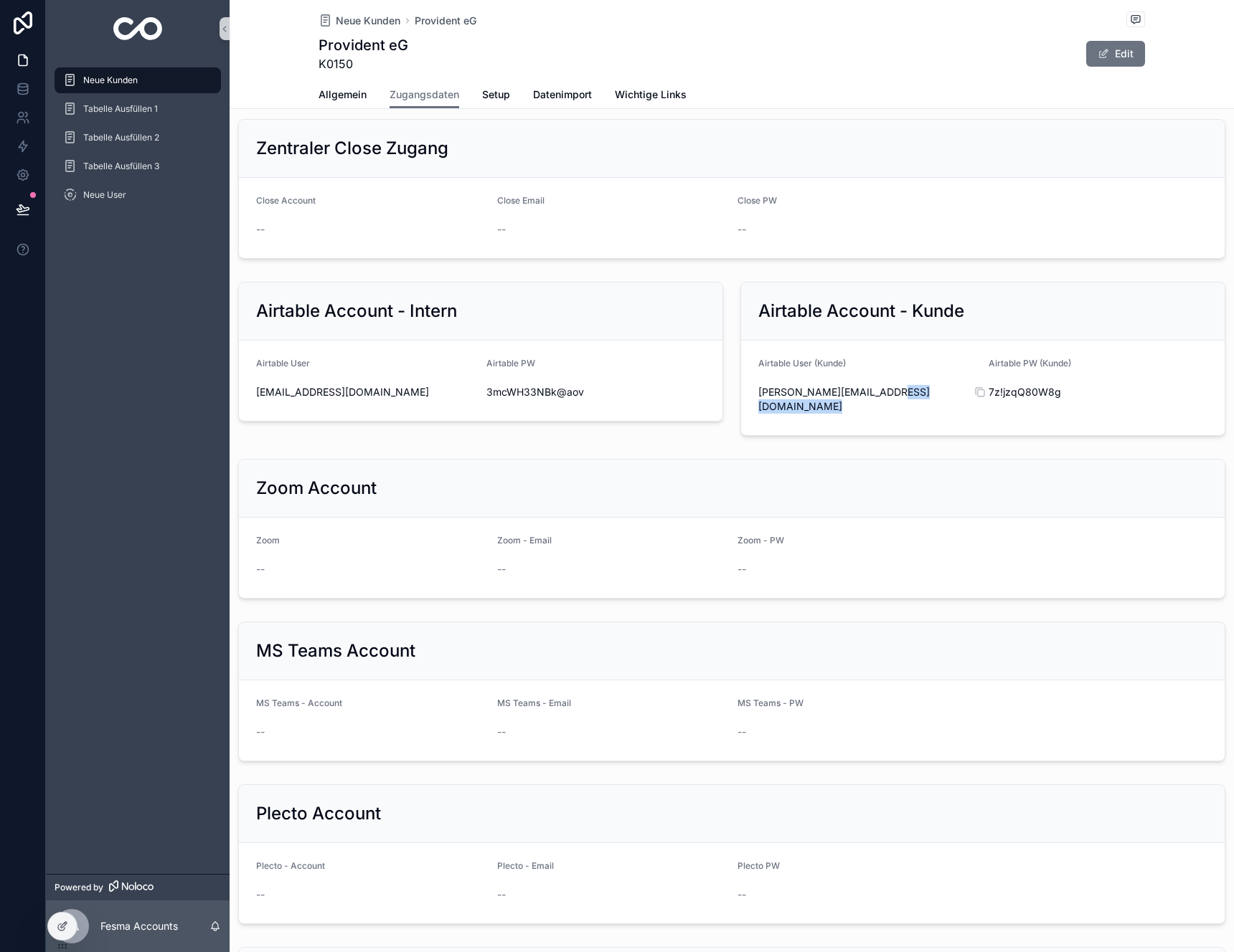
click at [1004, 391] on span "7z!jzqQ80W8g" at bounding box center [1098, 392] width 218 height 14
copy div "7z!jzqQ80W8g"
